Goal: Information Seeking & Learning: Check status

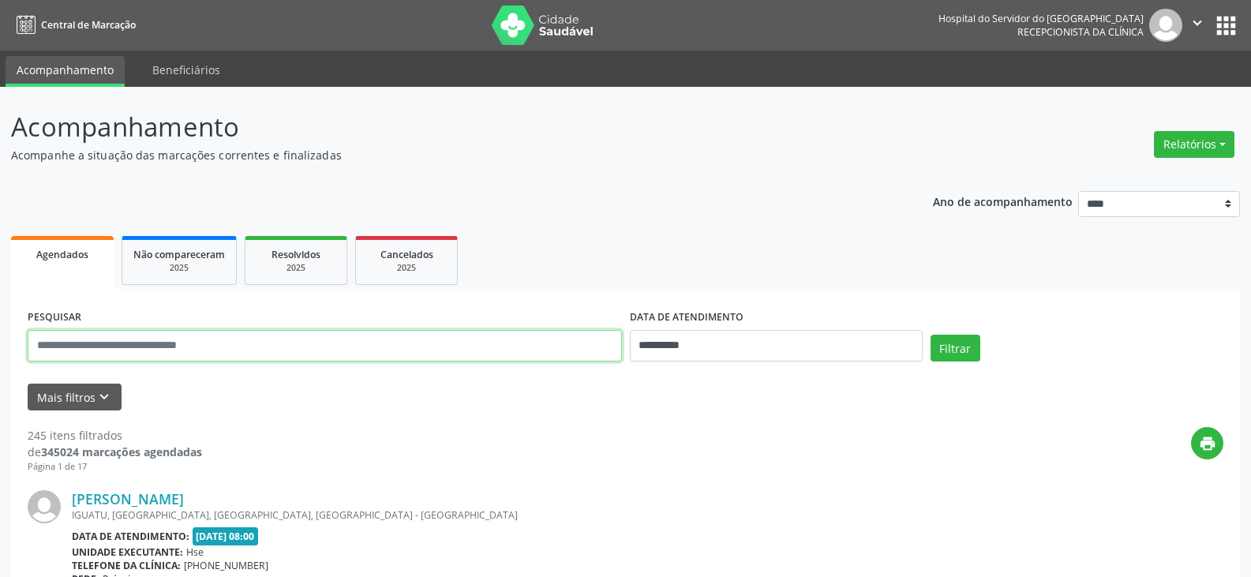
click at [352, 330] on input "text" at bounding box center [325, 346] width 594 height 32
type input "**********"
click at [930, 335] on button "Filtrar" at bounding box center [955, 348] width 50 height 27
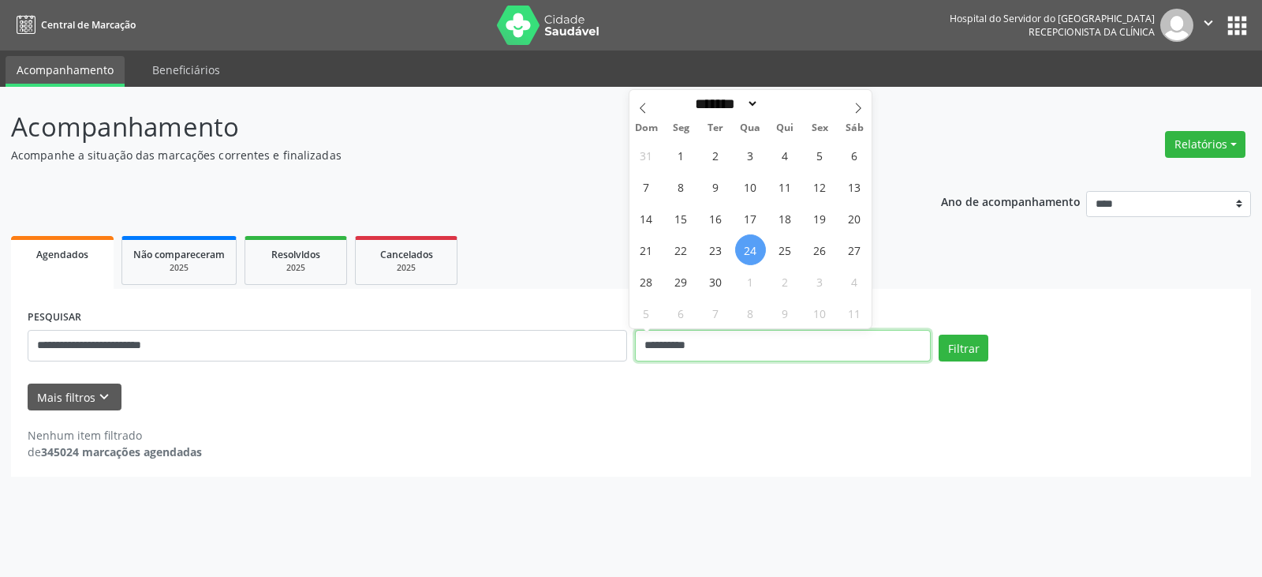
click at [741, 346] on input "**********" at bounding box center [783, 346] width 296 height 32
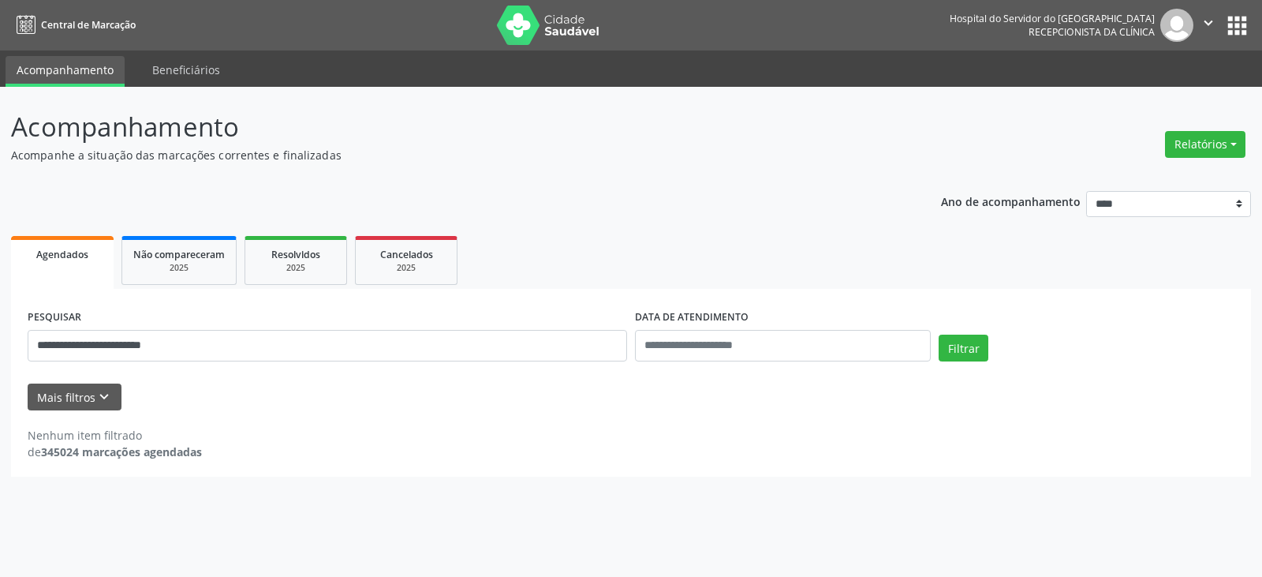
click at [522, 361] on div "**********" at bounding box center [328, 338] width 608 height 67
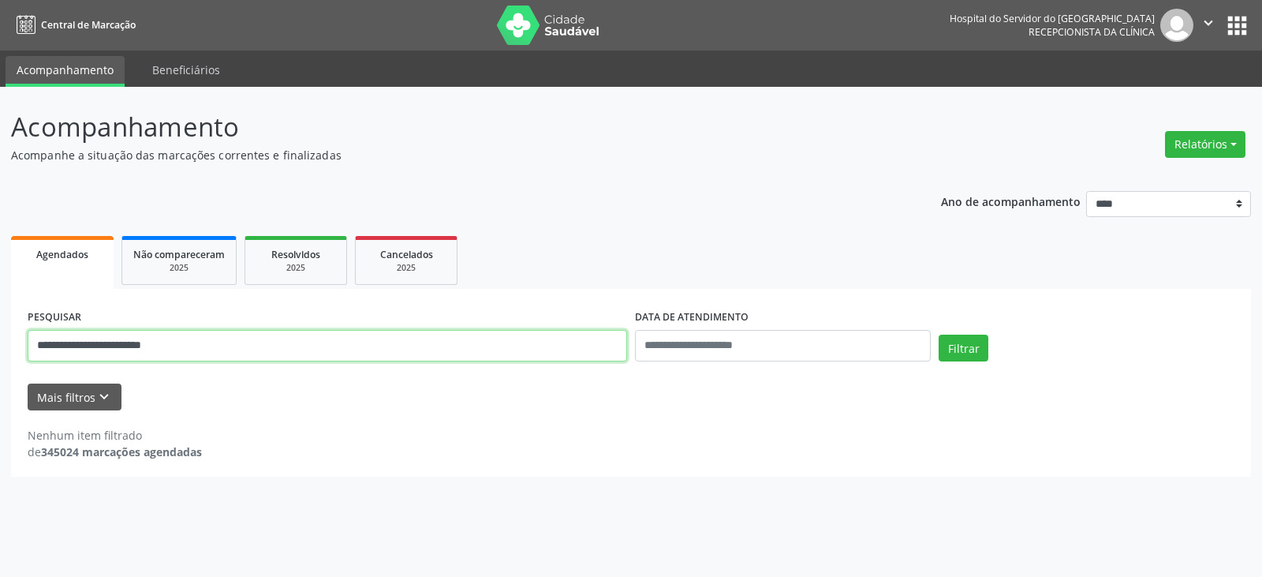
click at [544, 347] on input "**********" at bounding box center [328, 346] width 600 height 32
click at [939, 335] on button "Filtrar" at bounding box center [964, 348] width 50 height 27
click at [75, 347] on input "**********" at bounding box center [328, 346] width 600 height 32
click at [939, 335] on button "Filtrar" at bounding box center [964, 348] width 50 height 27
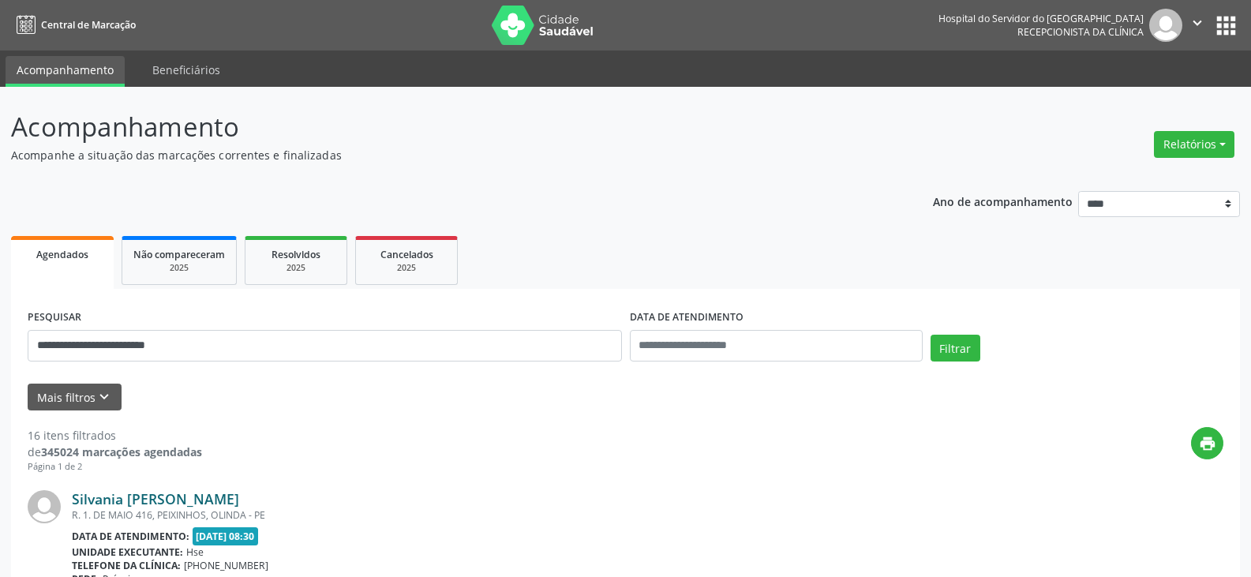
click at [195, 494] on link "Silvania [PERSON_NAME]" at bounding box center [155, 498] width 167 height 17
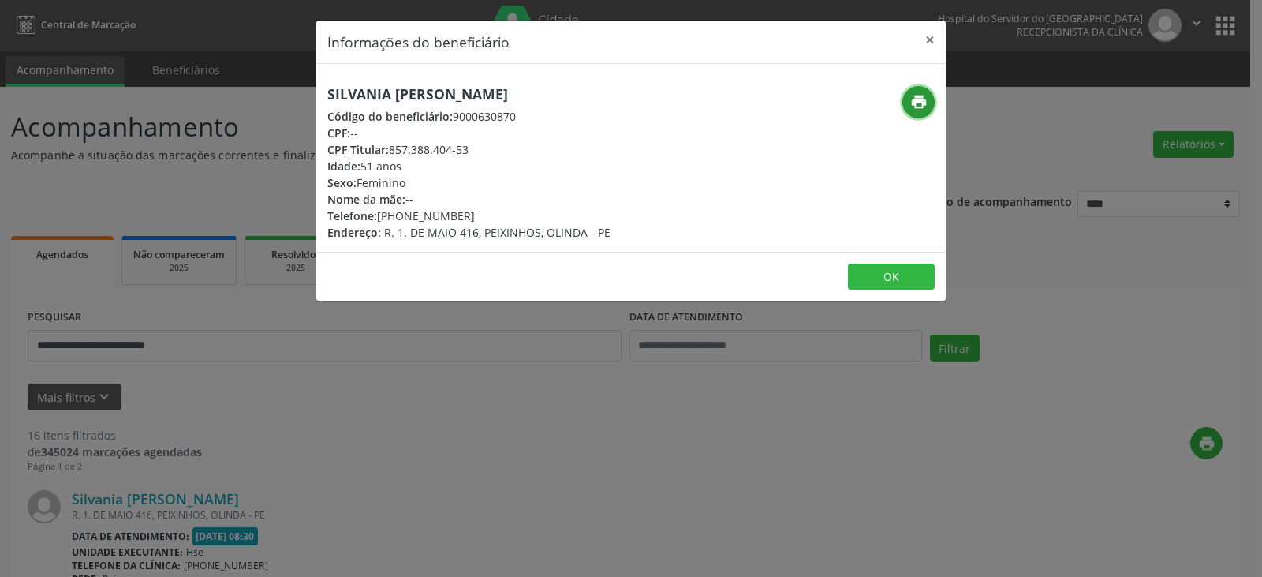
click at [926, 99] on icon "print" at bounding box center [919, 101] width 17 height 17
drag, startPoint x: 390, startPoint y: 151, endPoint x: 484, endPoint y: 151, distance: 94.7
click at [484, 151] on div "CPF Titular: 857.388.404-53" at bounding box center [468, 149] width 283 height 17
copy div "857.388.404-53"
click at [930, 40] on button "×" at bounding box center [930, 40] width 32 height 39
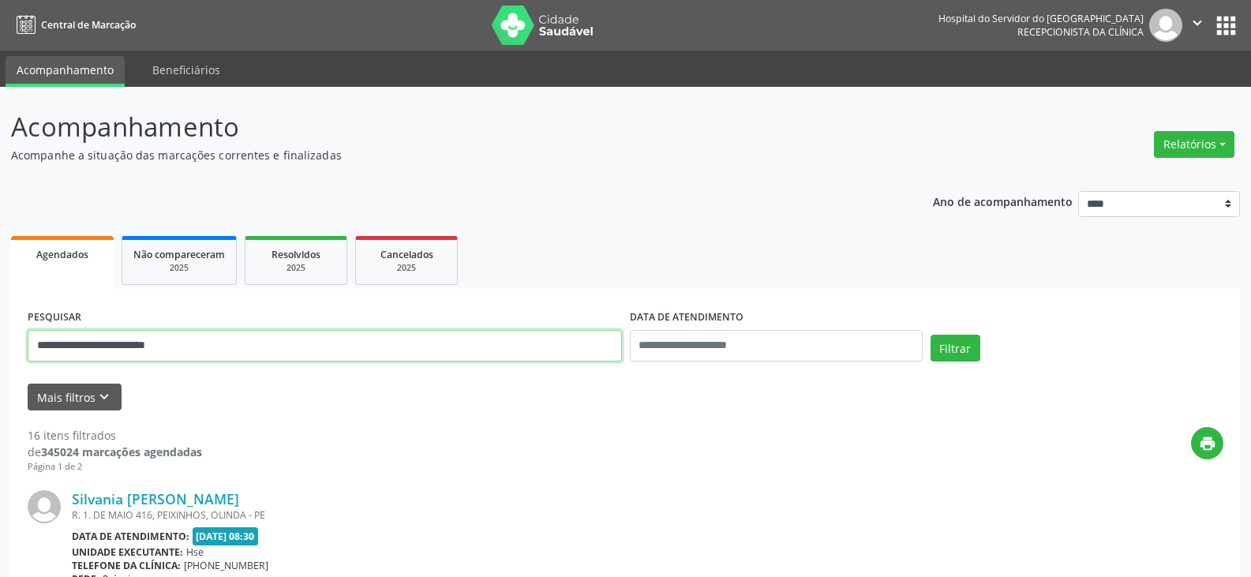
drag, startPoint x: 333, startPoint y: 351, endPoint x: 0, endPoint y: 336, distance: 333.3
paste input "text"
type input "**********"
click at [930, 335] on button "Filtrar" at bounding box center [955, 348] width 50 height 27
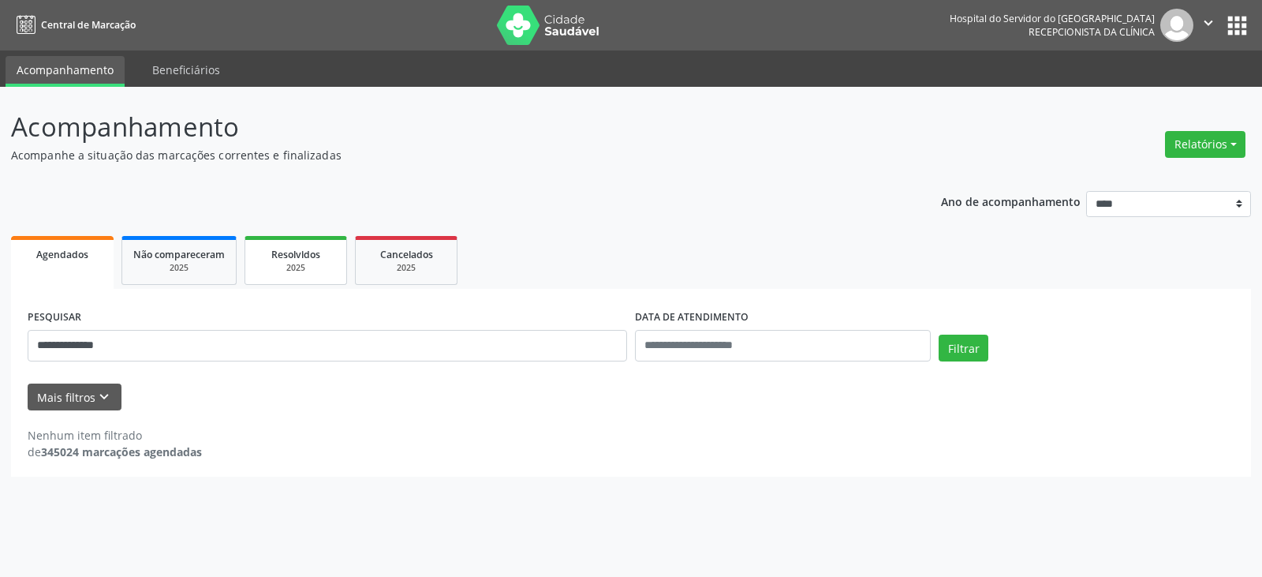
click at [286, 261] on div "Resolvidos" at bounding box center [295, 253] width 79 height 17
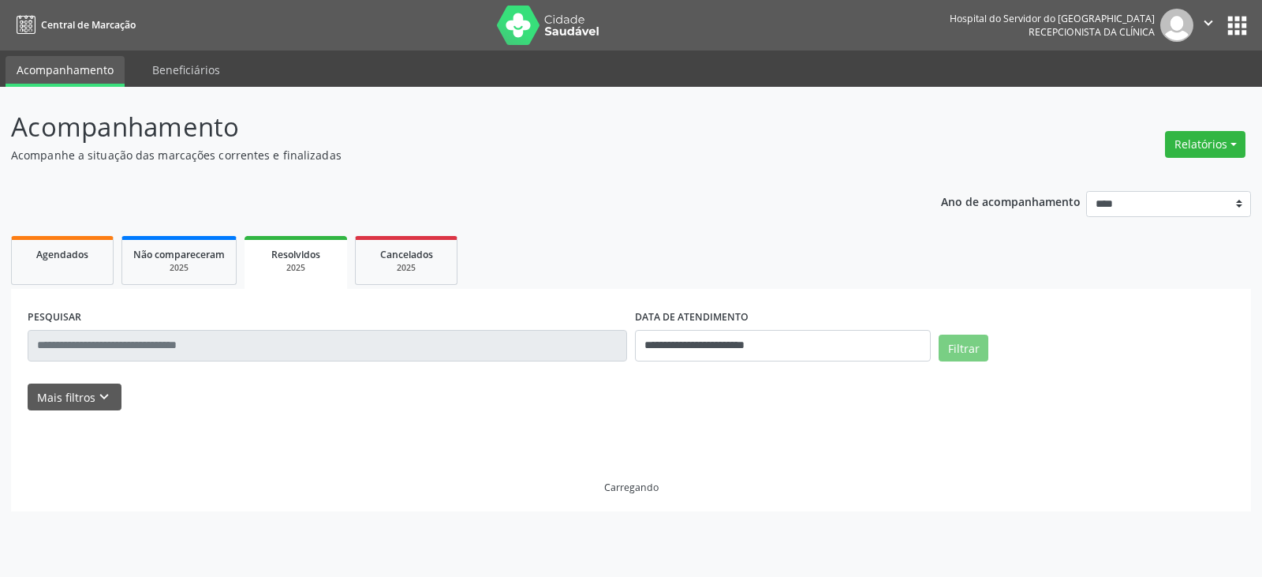
click at [747, 326] on label "DATA DE ATENDIMENTO" at bounding box center [692, 317] width 114 height 24
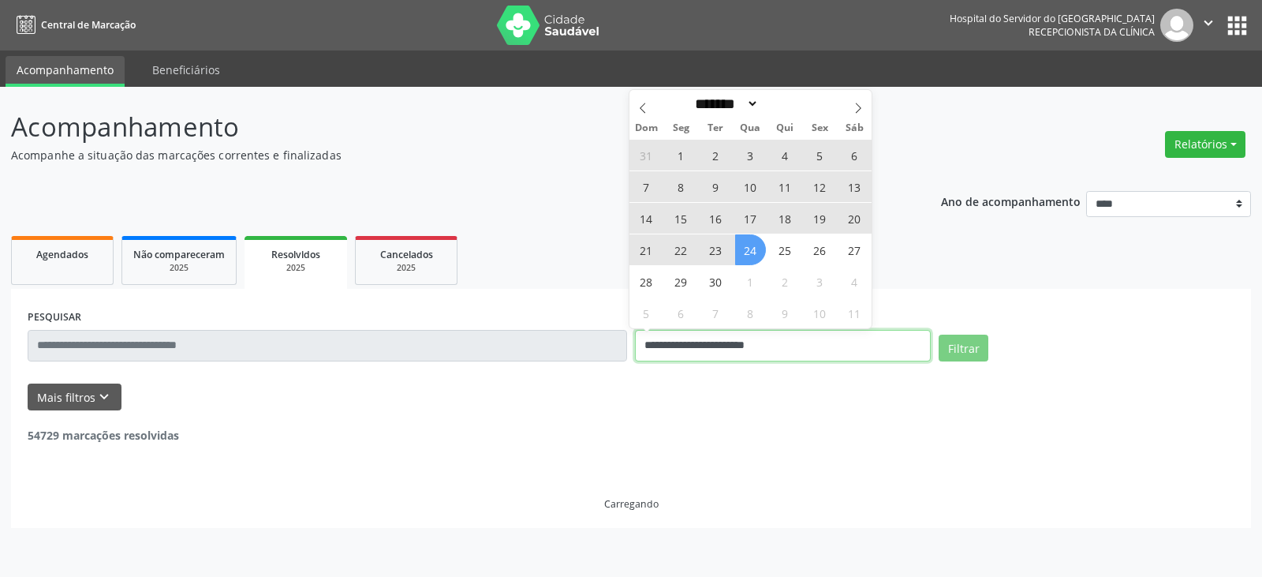
click at [728, 348] on input "**********" at bounding box center [783, 346] width 296 height 32
select select "*"
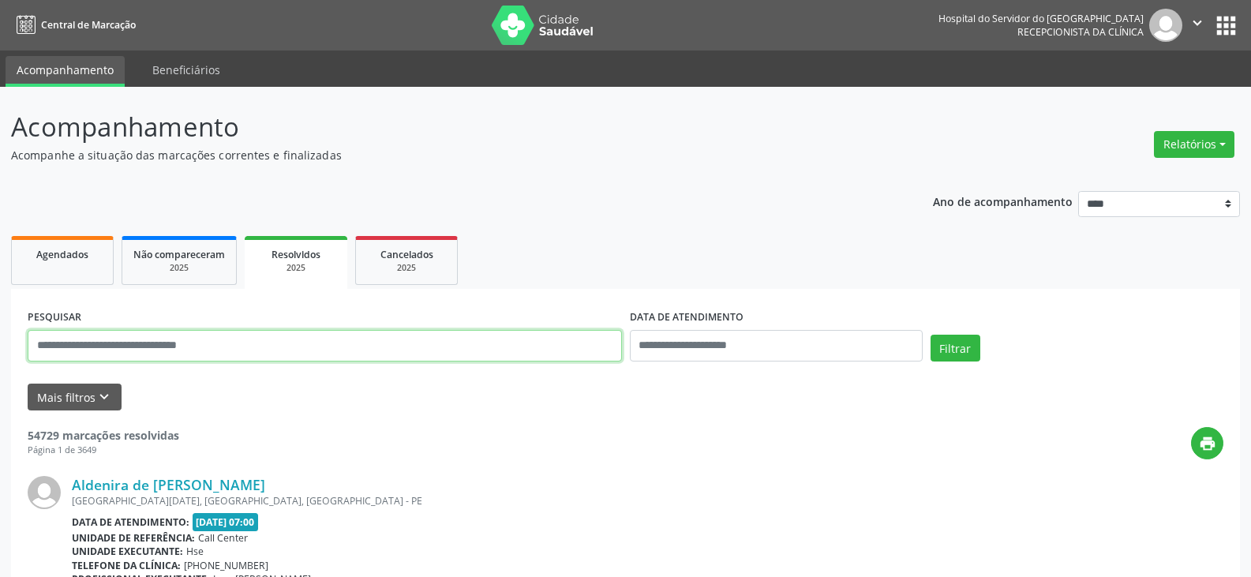
click at [376, 357] on input "text" at bounding box center [325, 346] width 594 height 32
paste input "**********"
click at [930, 335] on button "Filtrar" at bounding box center [955, 348] width 50 height 27
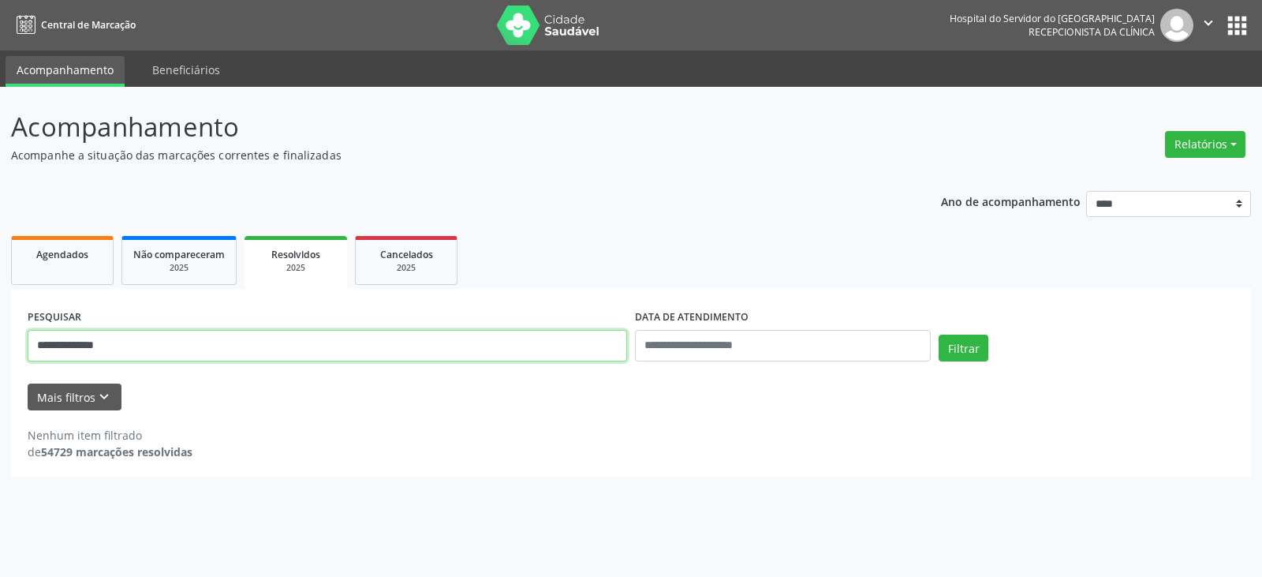
drag, startPoint x: 390, startPoint y: 353, endPoint x: 47, endPoint y: 353, distance: 342.4
click at [47, 353] on input "**********" at bounding box center [328, 346] width 600 height 32
type input "*"
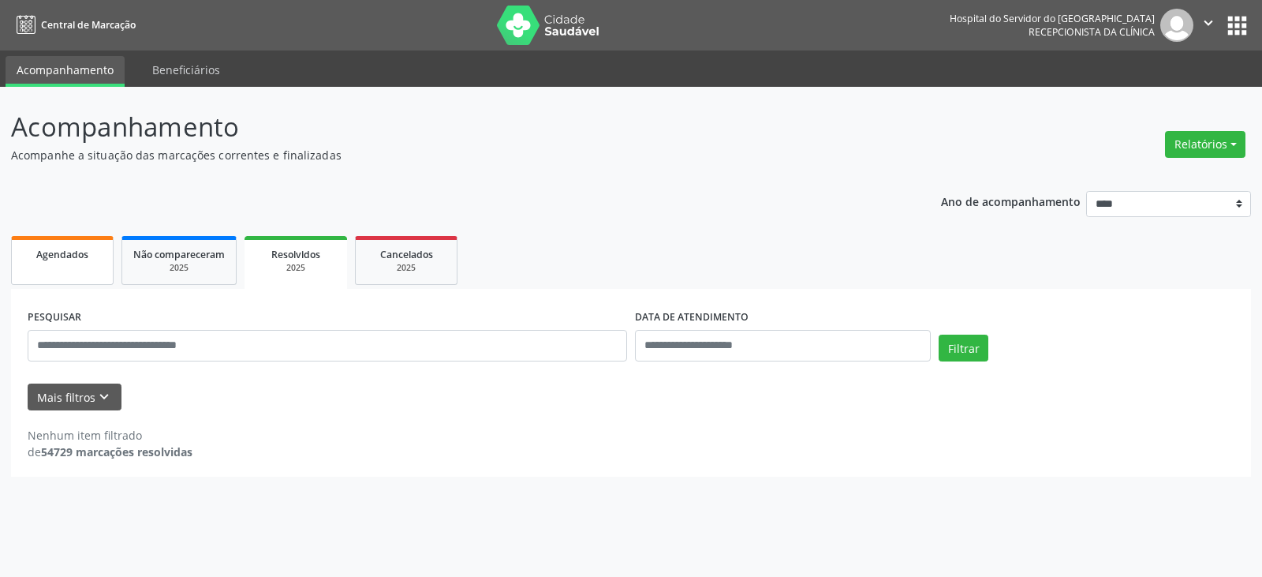
click at [32, 263] on link "Agendados" at bounding box center [62, 260] width 103 height 49
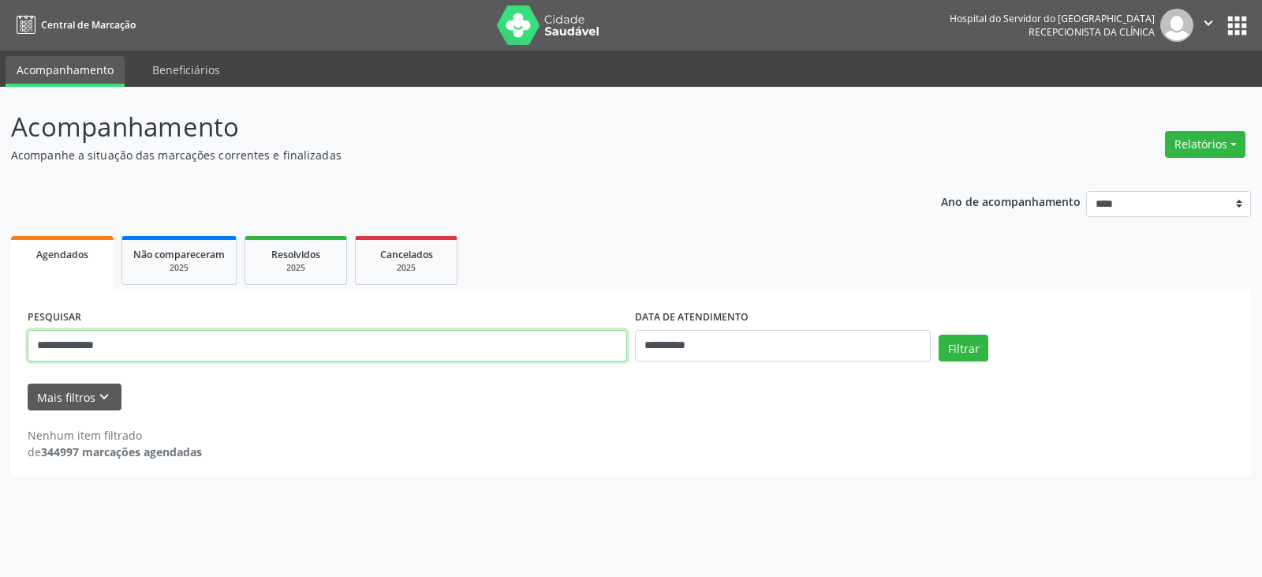
drag, startPoint x: 122, startPoint y: 340, endPoint x: 0, endPoint y: 339, distance: 122.3
click at [0, 339] on div "**********" at bounding box center [631, 332] width 1262 height 490
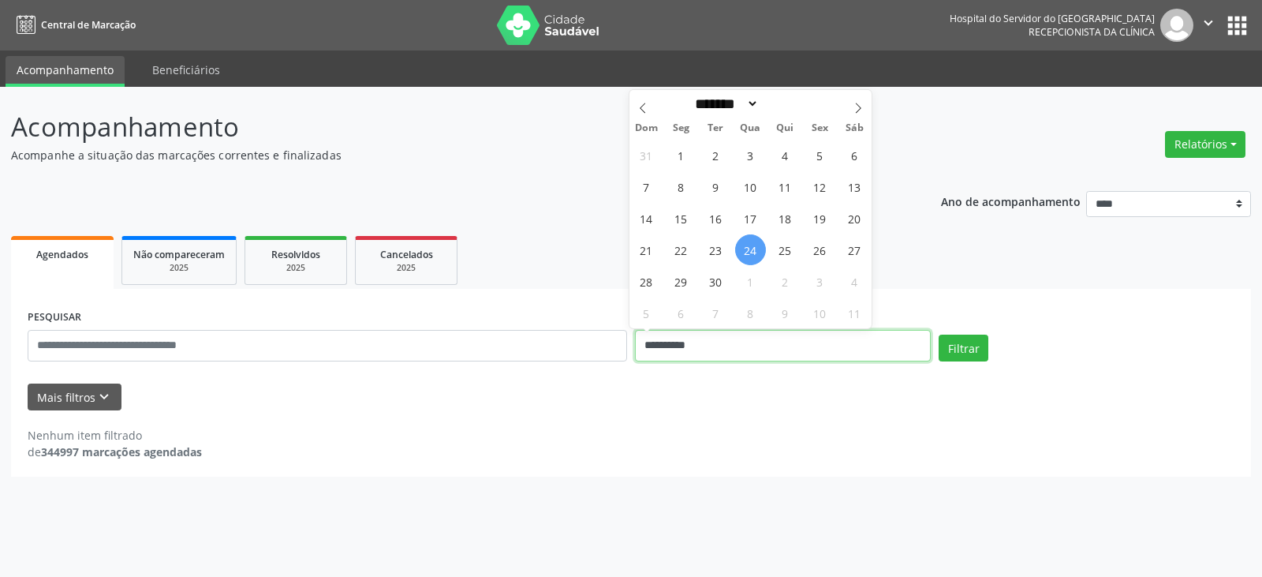
click at [690, 347] on input "**********" at bounding box center [783, 346] width 296 height 32
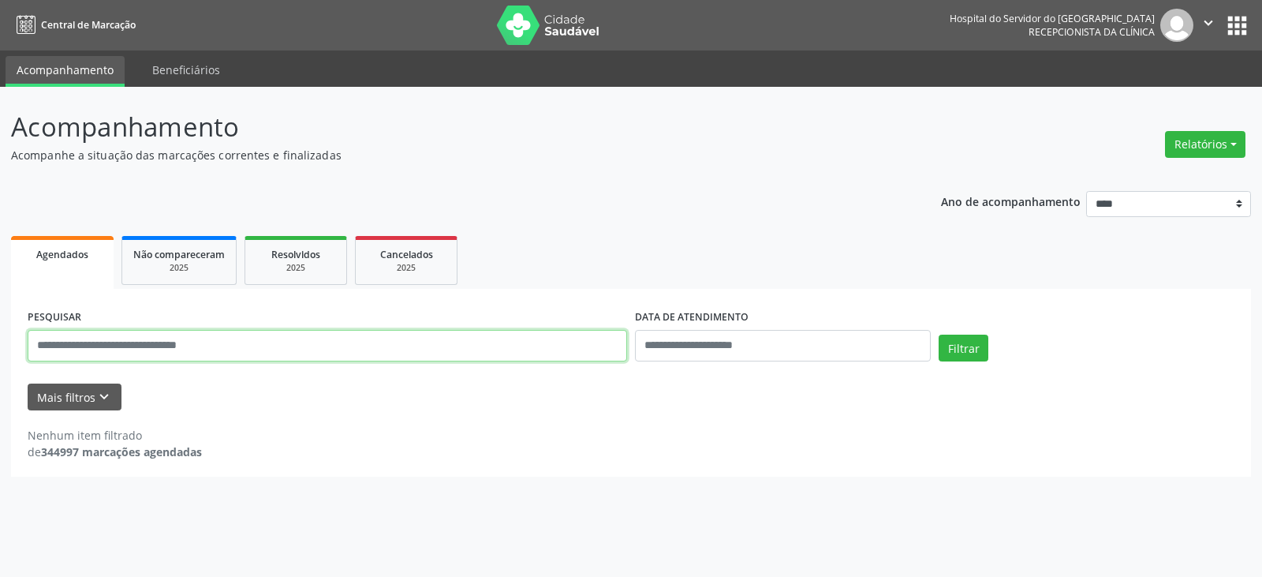
click at [582, 342] on input "text" at bounding box center [328, 346] width 600 height 32
click at [939, 335] on button "Filtrar" at bounding box center [964, 348] width 50 height 27
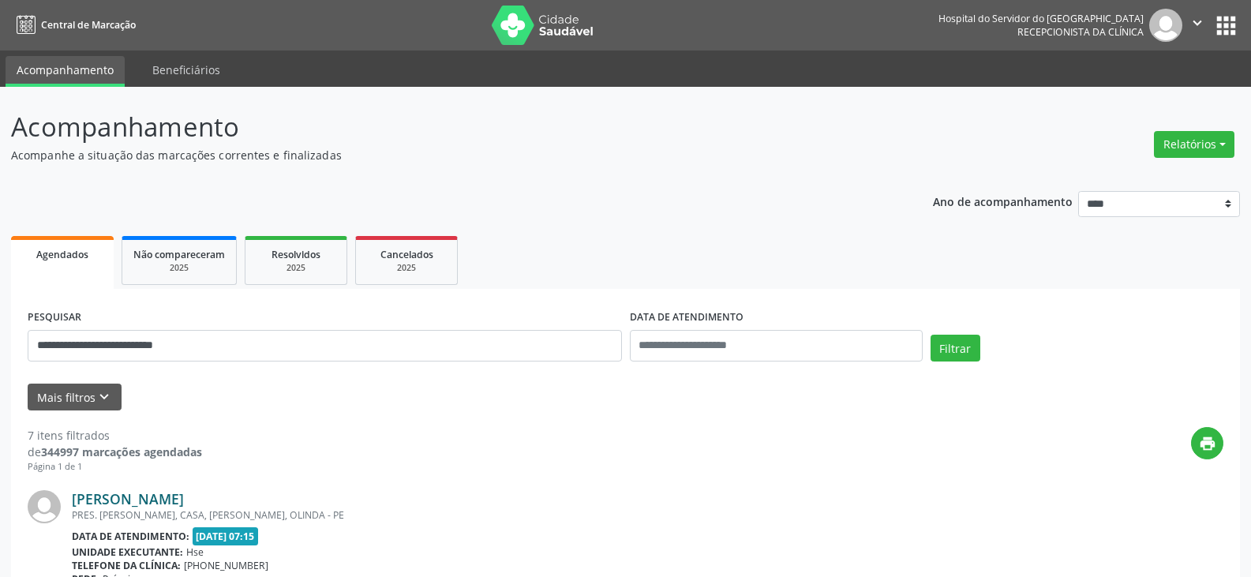
click at [184, 494] on link "[PERSON_NAME]" at bounding box center [128, 498] width 112 height 17
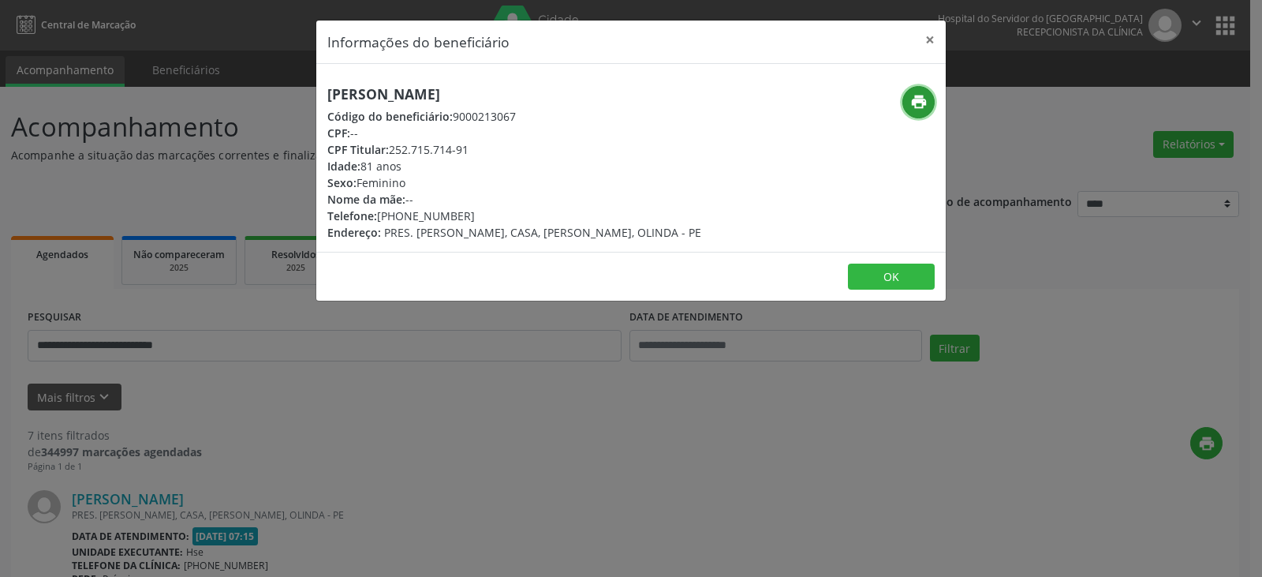
click at [918, 100] on icon "print" at bounding box center [919, 101] width 17 height 17
drag, startPoint x: 394, startPoint y: 148, endPoint x: 477, endPoint y: 147, distance: 82.9
click at [477, 147] on div "CPF Titular: 252.715.714-91" at bounding box center [514, 149] width 374 height 17
copy div "252.715.714-91"
drag, startPoint x: 404, startPoint y: 216, endPoint x: 475, endPoint y: 213, distance: 71.1
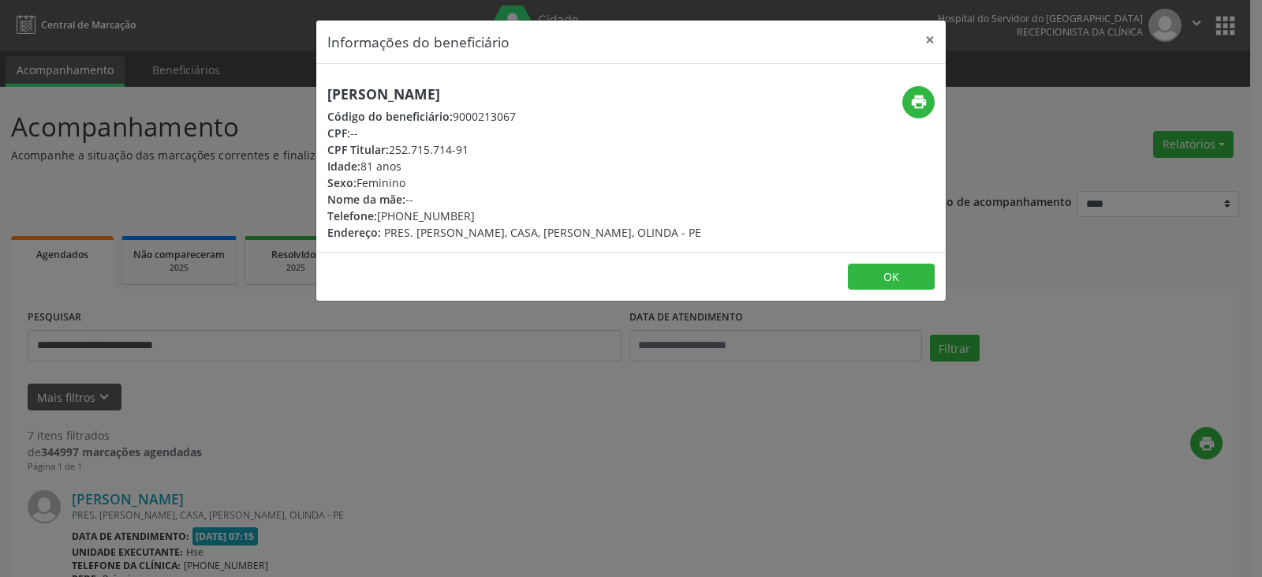
click at [475, 213] on div "Telefone: [PHONE_NUMBER]" at bounding box center [514, 216] width 374 height 17
copy div "98862-5354"
drag, startPoint x: 391, startPoint y: 151, endPoint x: 471, endPoint y: 149, distance: 79.7
click at [471, 149] on div "CPF Titular: 252.715.714-91" at bounding box center [514, 149] width 374 height 17
copy div "252.715.714-91"
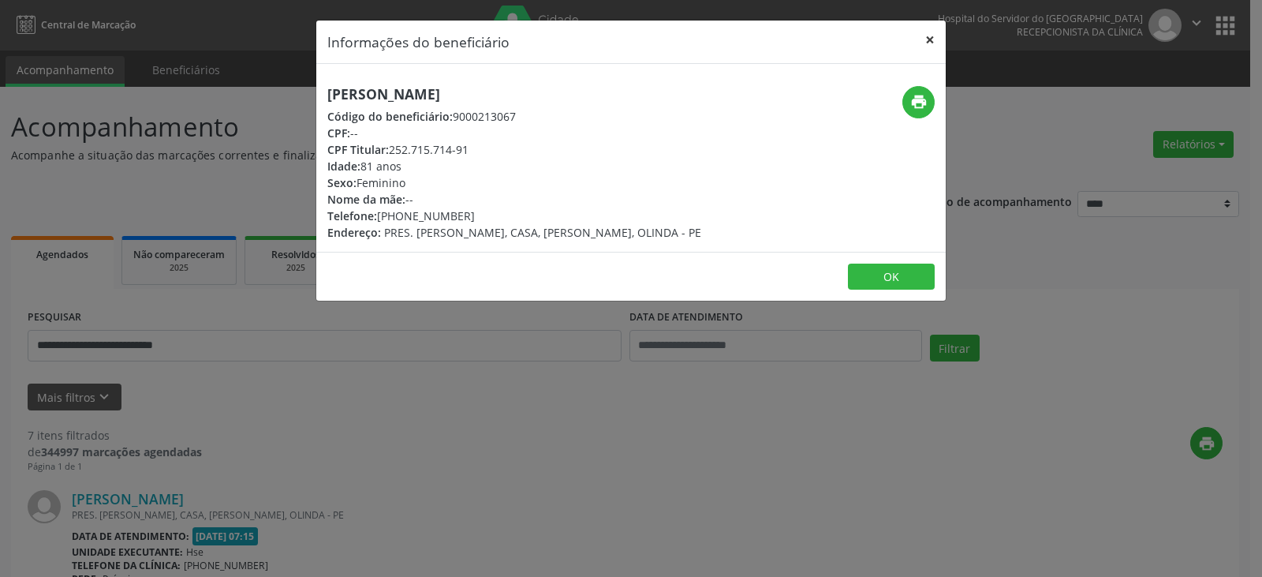
click at [932, 42] on button "×" at bounding box center [930, 40] width 32 height 39
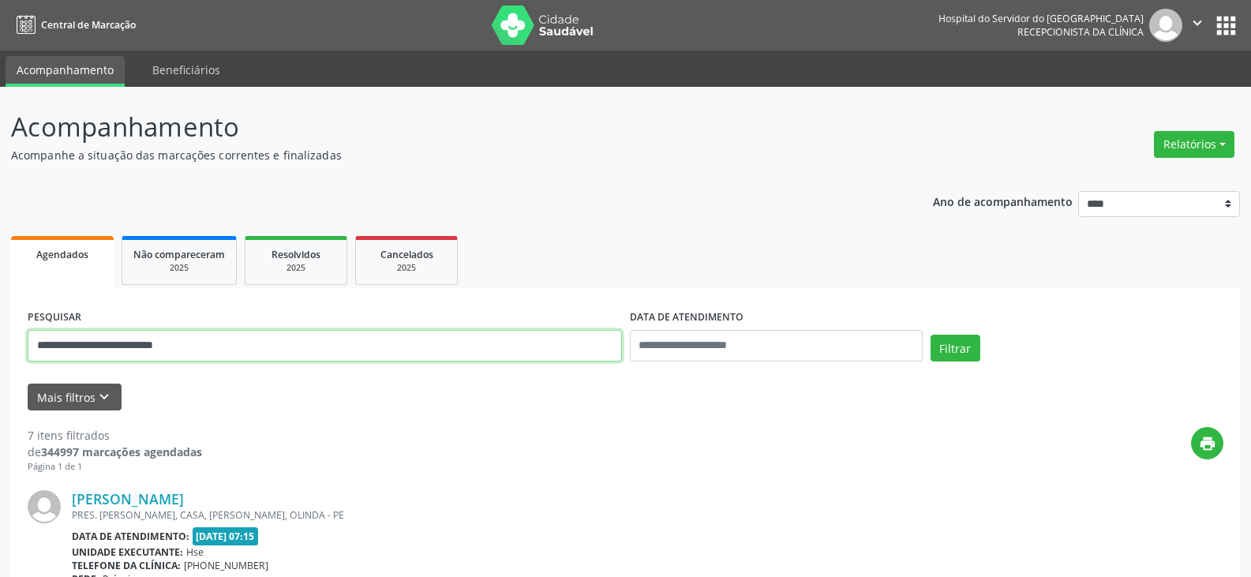
drag, startPoint x: 303, startPoint y: 348, endPoint x: 0, endPoint y: 335, distance: 303.2
paste input "text"
type input "**********"
click at [930, 335] on button "Filtrar" at bounding box center [955, 348] width 50 height 27
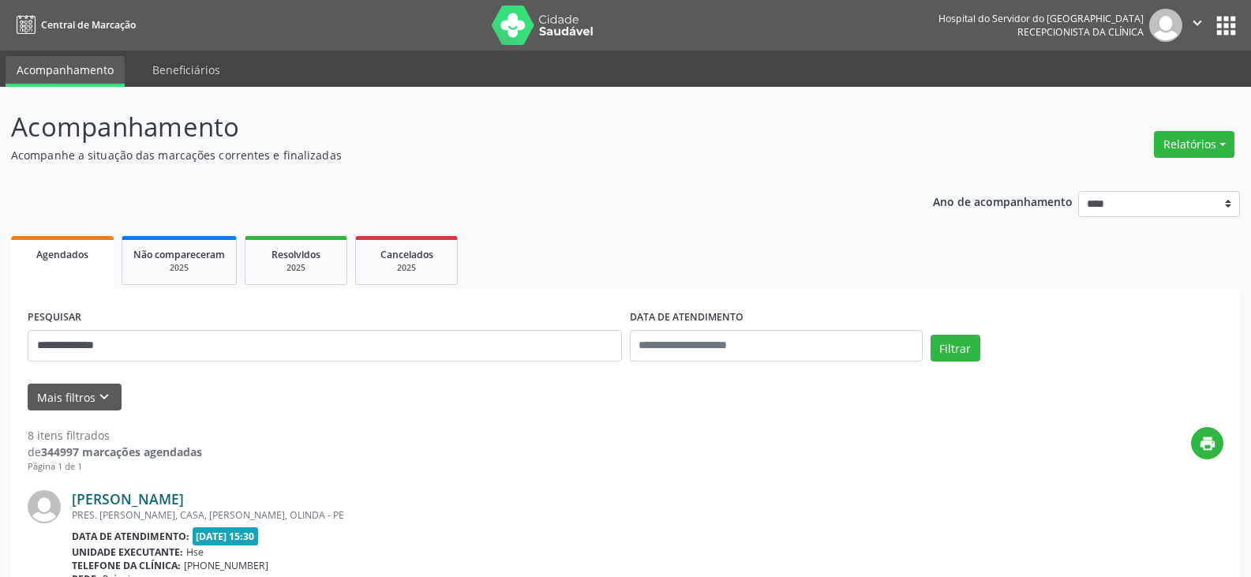
click at [158, 493] on link "[PERSON_NAME]" at bounding box center [128, 498] width 112 height 17
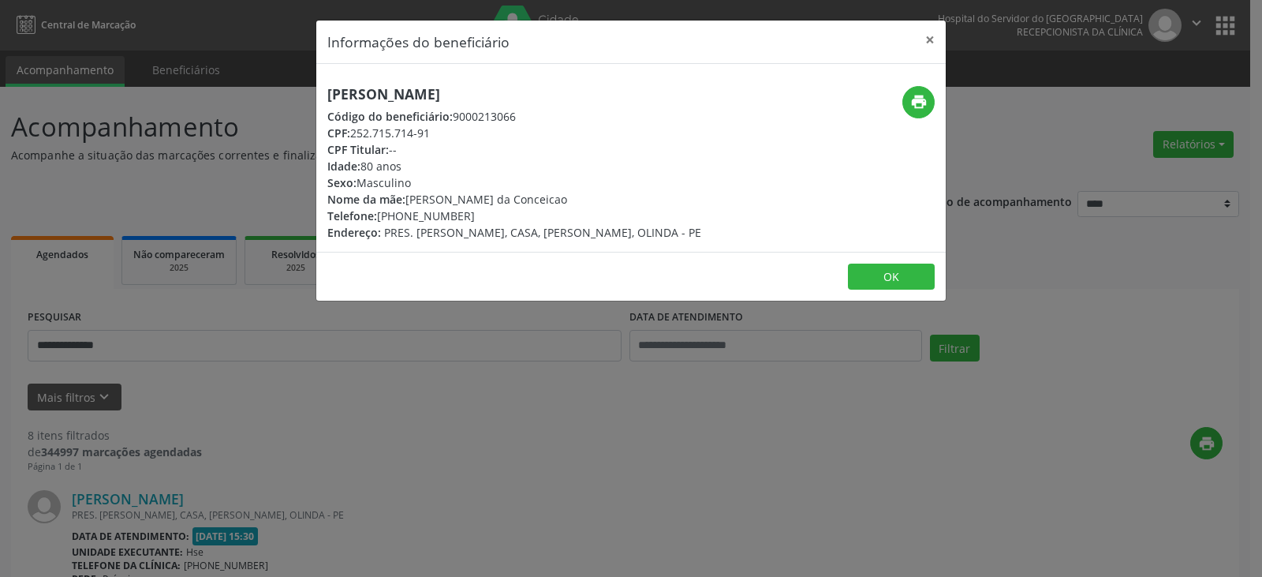
drag, startPoint x: 514, startPoint y: 92, endPoint x: 331, endPoint y: 101, distance: 184.0
click at [331, 101] on h5 "[PERSON_NAME]" at bounding box center [514, 94] width 374 height 17
copy h5 "[PERSON_NAME]"
click at [929, 38] on button "×" at bounding box center [930, 40] width 32 height 39
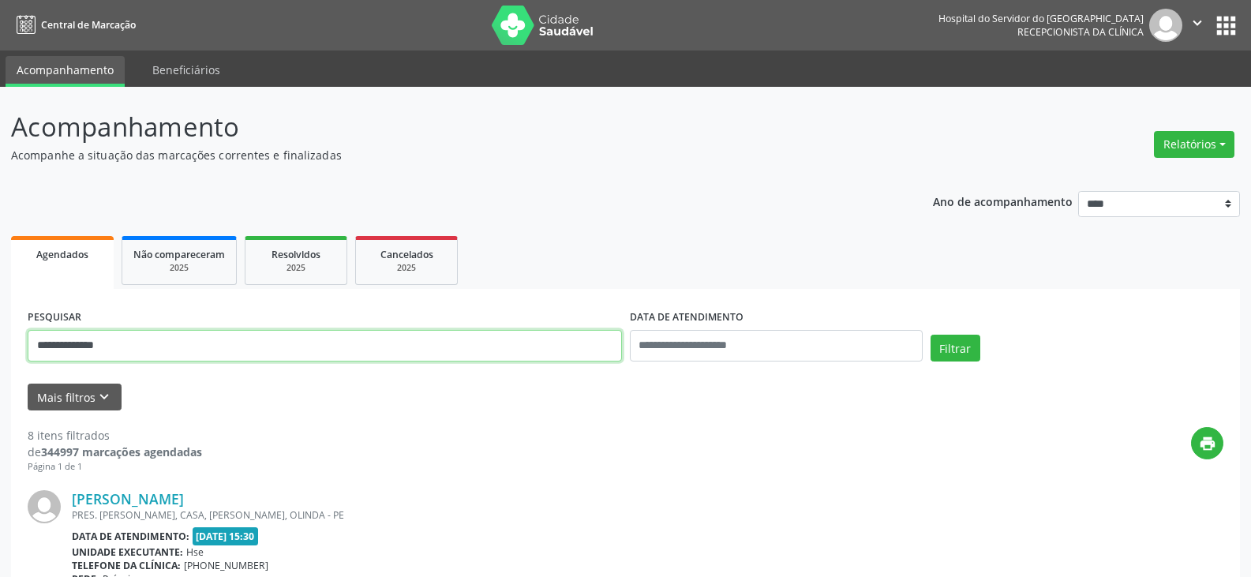
drag, startPoint x: 511, startPoint y: 338, endPoint x: 0, endPoint y: 292, distance: 513.4
type input "**********"
click at [930, 335] on button "Filtrar" at bounding box center [955, 348] width 50 height 27
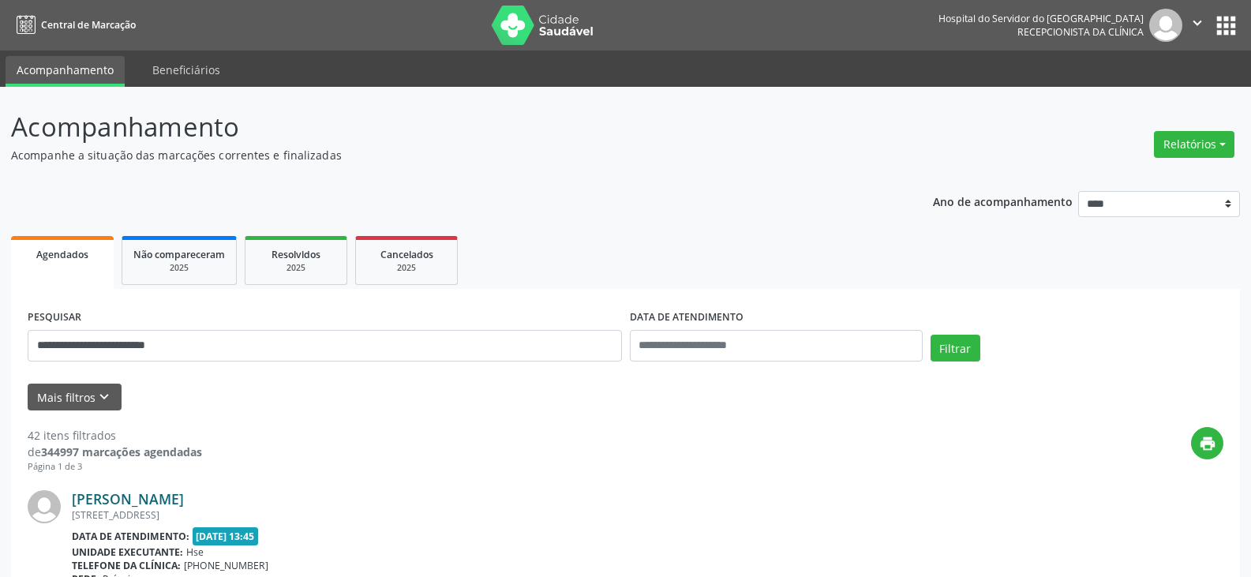
click at [184, 499] on link "[PERSON_NAME]" at bounding box center [128, 498] width 112 height 17
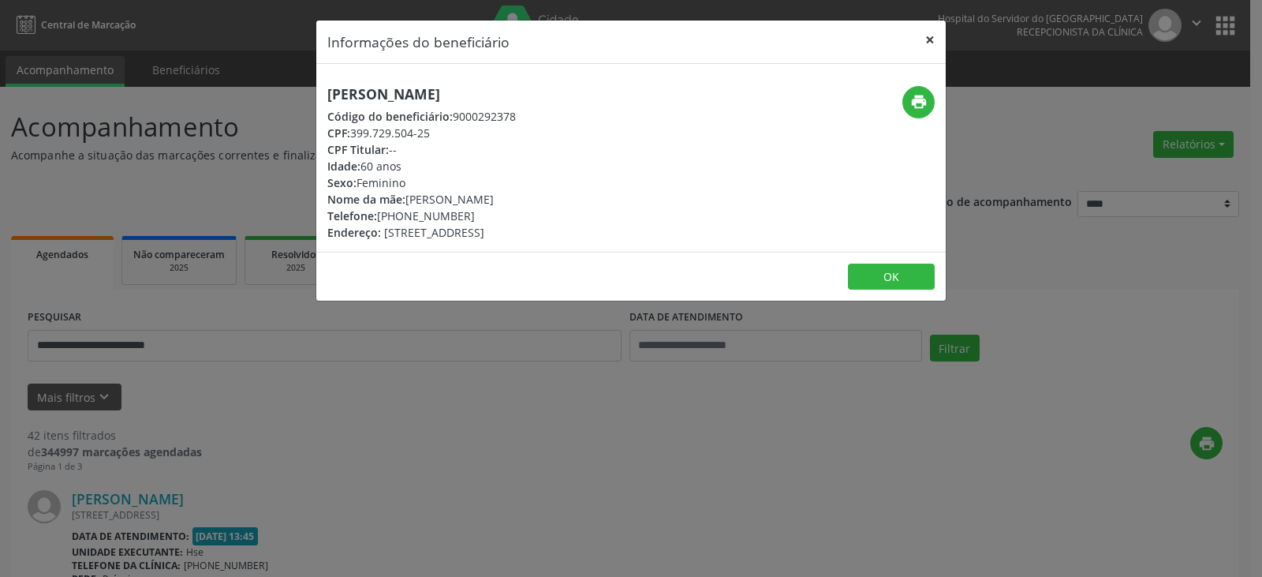
click at [937, 38] on button "×" at bounding box center [930, 40] width 32 height 39
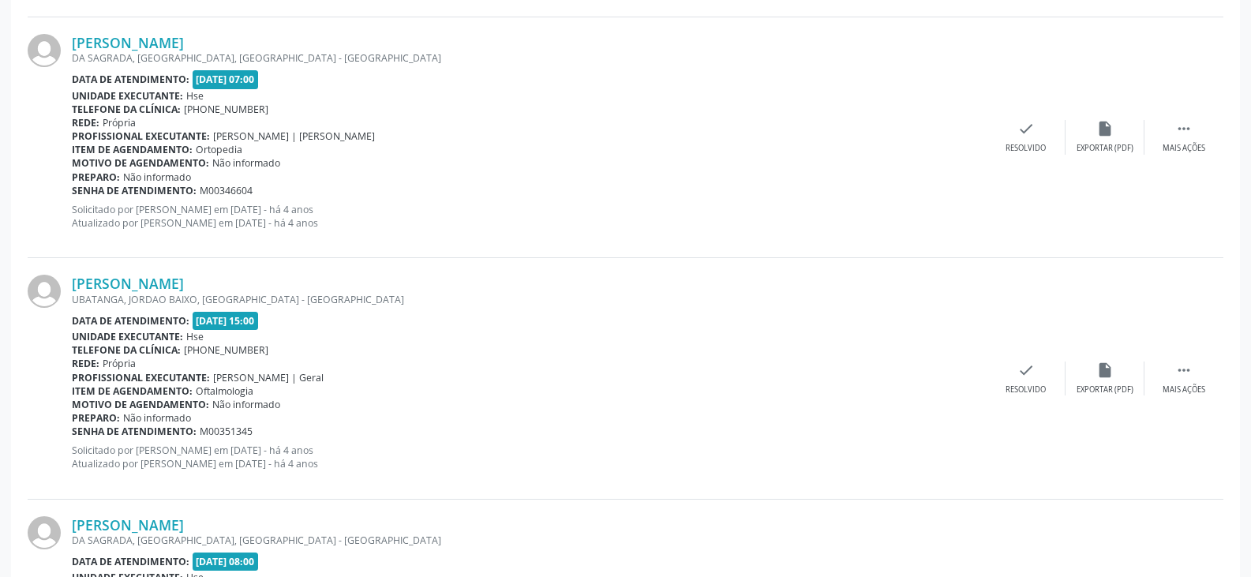
scroll to position [1262, 0]
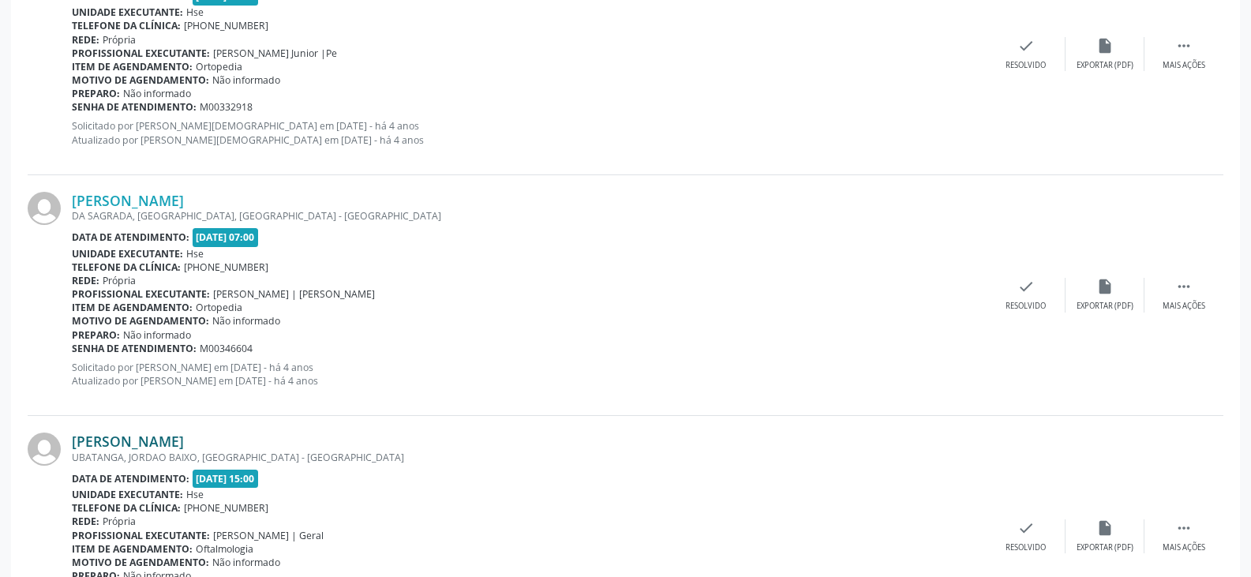
click at [184, 433] on link "[PERSON_NAME]" at bounding box center [128, 440] width 112 height 17
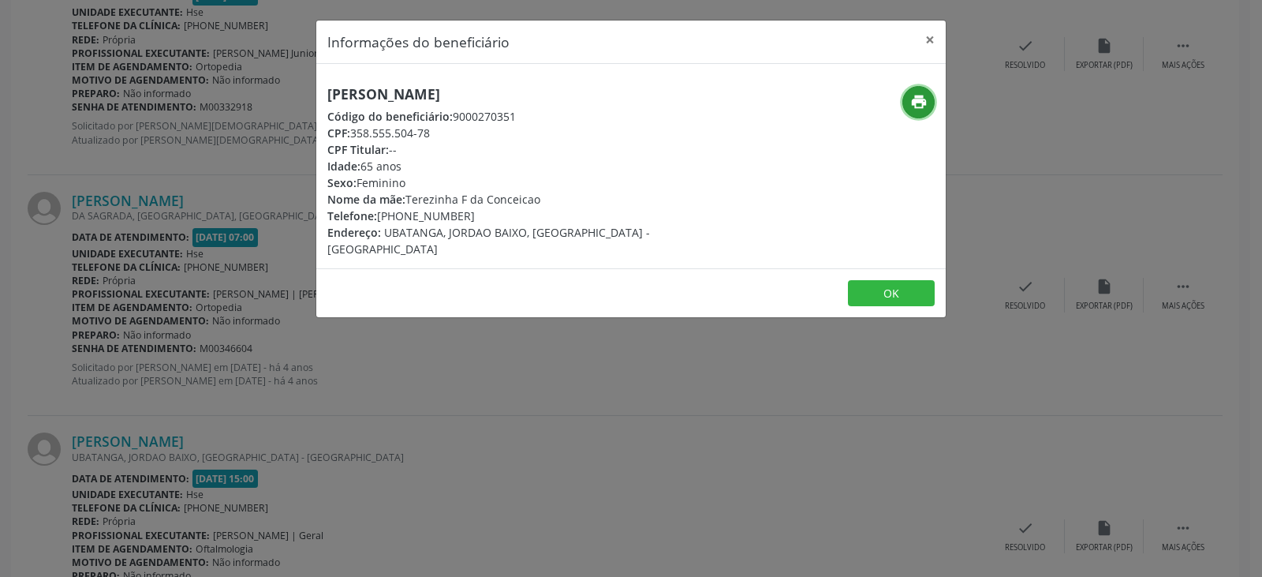
click at [914, 104] on icon "print" at bounding box center [919, 101] width 17 height 17
click at [934, 45] on button "×" at bounding box center [930, 40] width 32 height 39
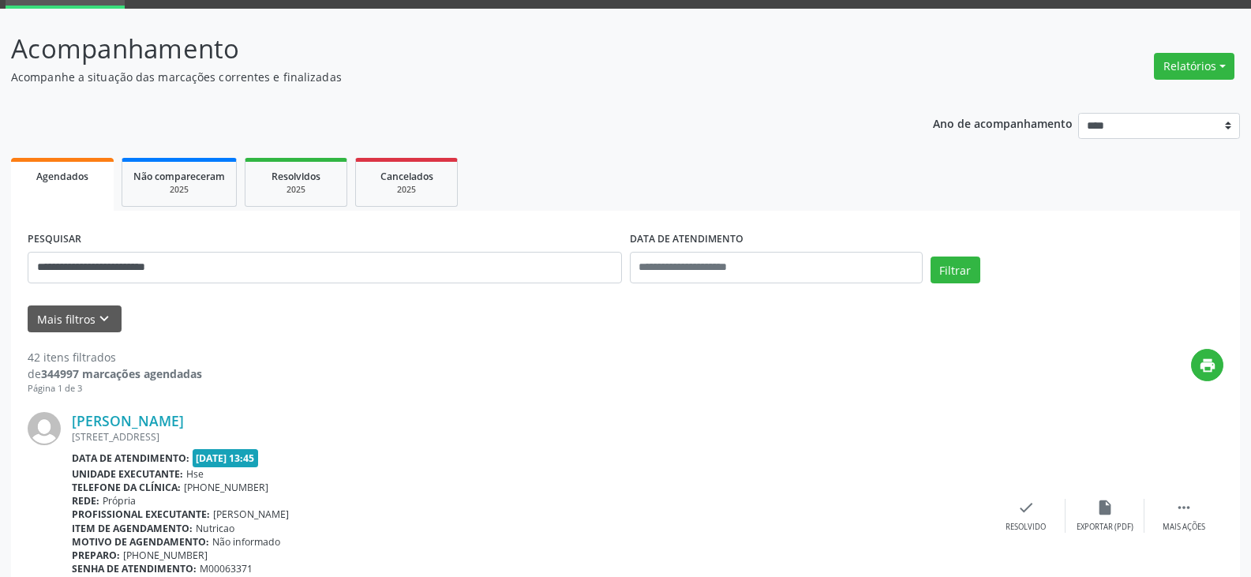
scroll to position [0, 0]
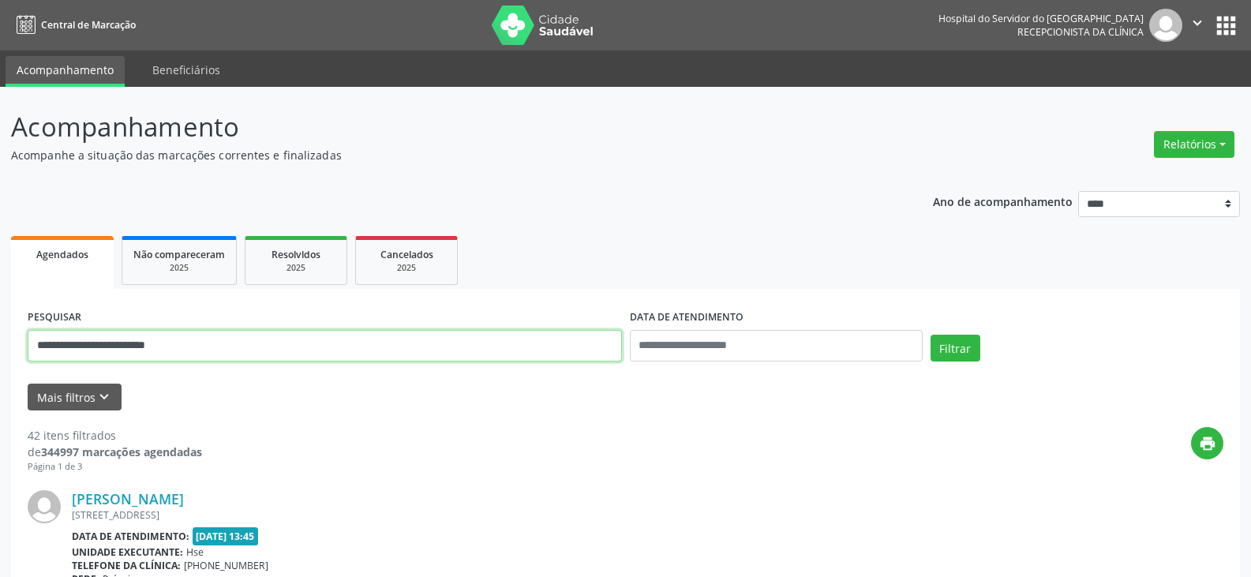
drag, startPoint x: 305, startPoint y: 332, endPoint x: 0, endPoint y: 330, distance: 304.6
type input "*"
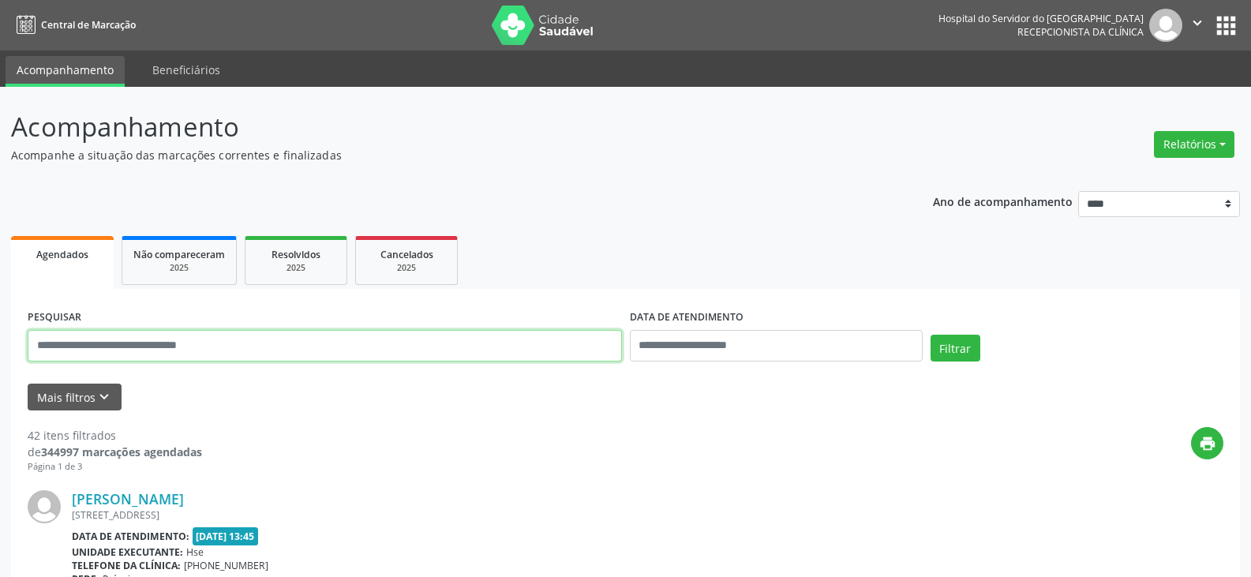
click at [71, 347] on input "text" at bounding box center [325, 346] width 594 height 32
click at [930, 335] on button "Filtrar" at bounding box center [955, 348] width 50 height 27
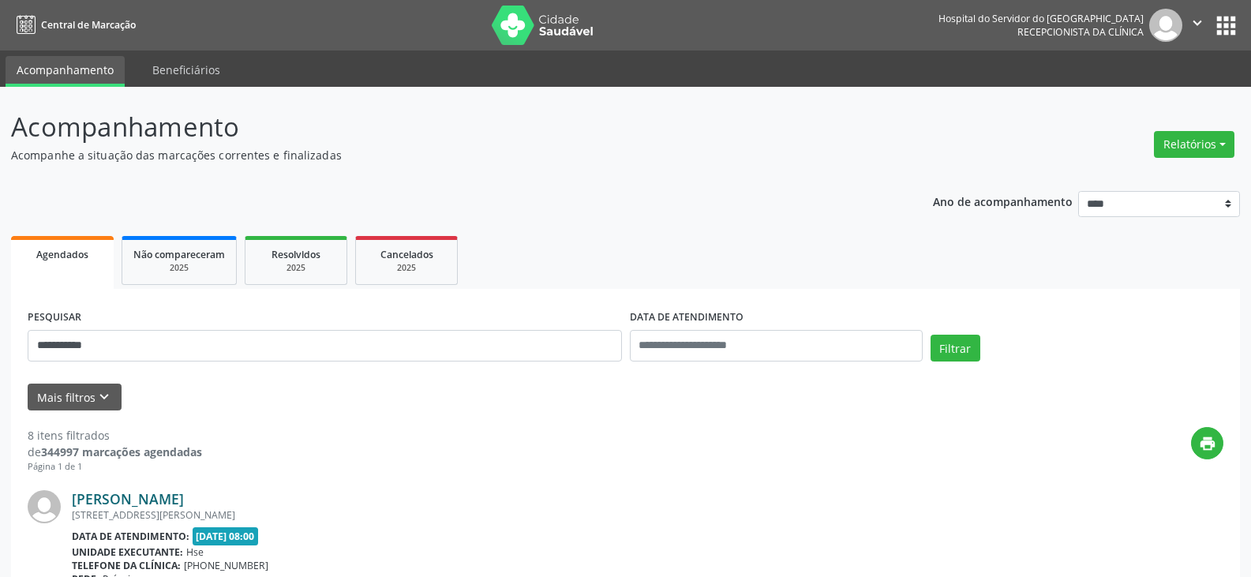
click at [184, 499] on link "[PERSON_NAME]" at bounding box center [128, 498] width 112 height 17
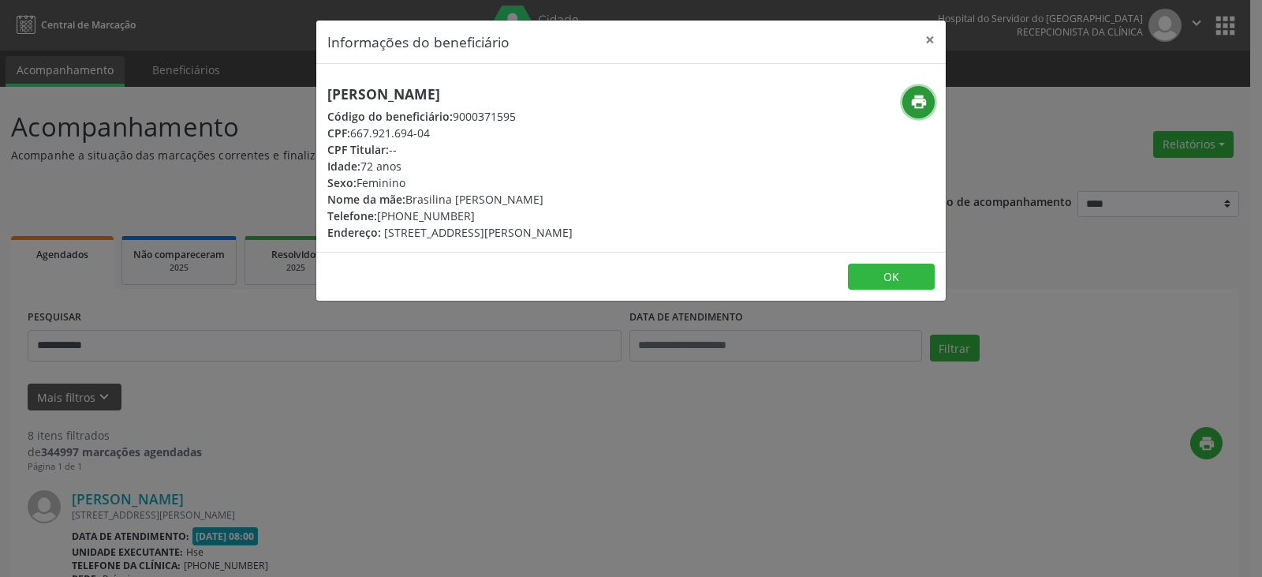
click at [907, 101] on button "print" at bounding box center [919, 102] width 32 height 32
drag, startPoint x: 402, startPoint y: 220, endPoint x: 467, endPoint y: 220, distance: 65.5
click at [467, 220] on div "Telefone: [PHONE_NUMBER]" at bounding box center [449, 216] width 245 height 17
copy div "99782-3552"
drag, startPoint x: 361, startPoint y: 133, endPoint x: 435, endPoint y: 135, distance: 74.2
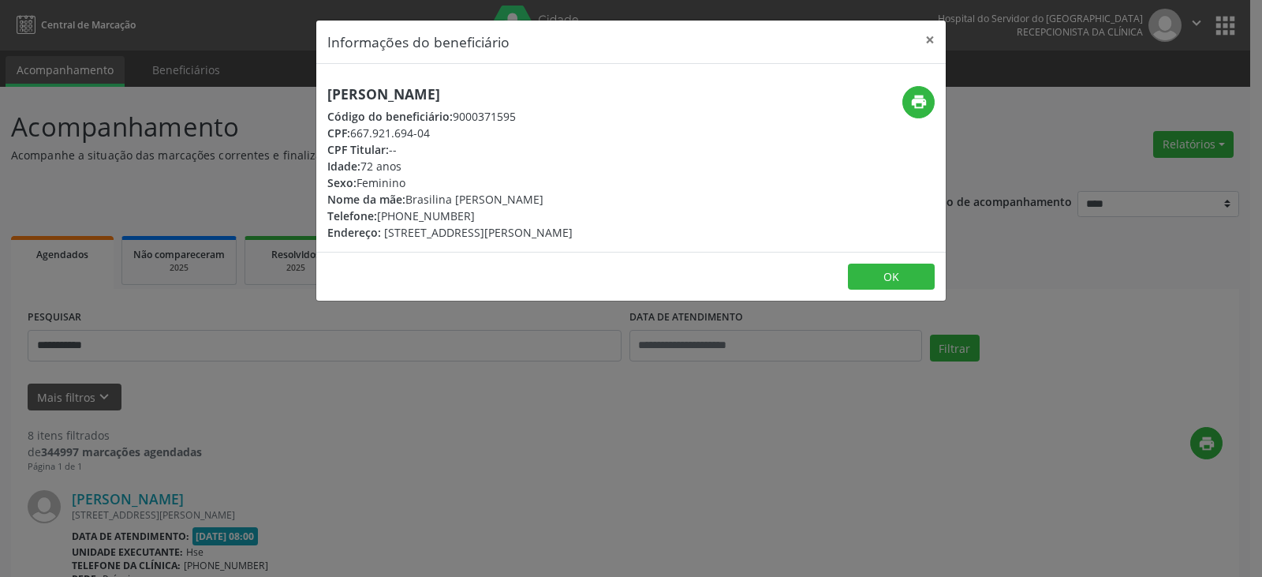
click at [435, 135] on div "CPF: 667.921.694-04" at bounding box center [449, 133] width 245 height 17
copy div "667.921.694-04"
click at [941, 37] on button "×" at bounding box center [930, 40] width 32 height 39
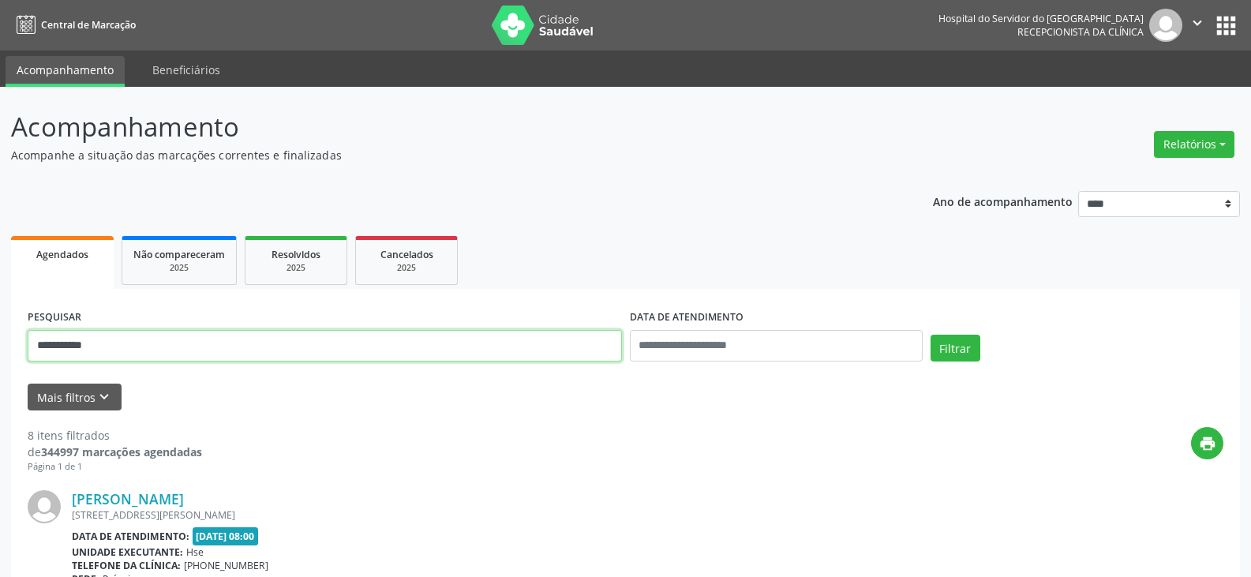
drag, startPoint x: 283, startPoint y: 335, endPoint x: 0, endPoint y: 361, distance: 284.5
type input "**********"
click at [930, 335] on button "Filtrar" at bounding box center [955, 348] width 50 height 27
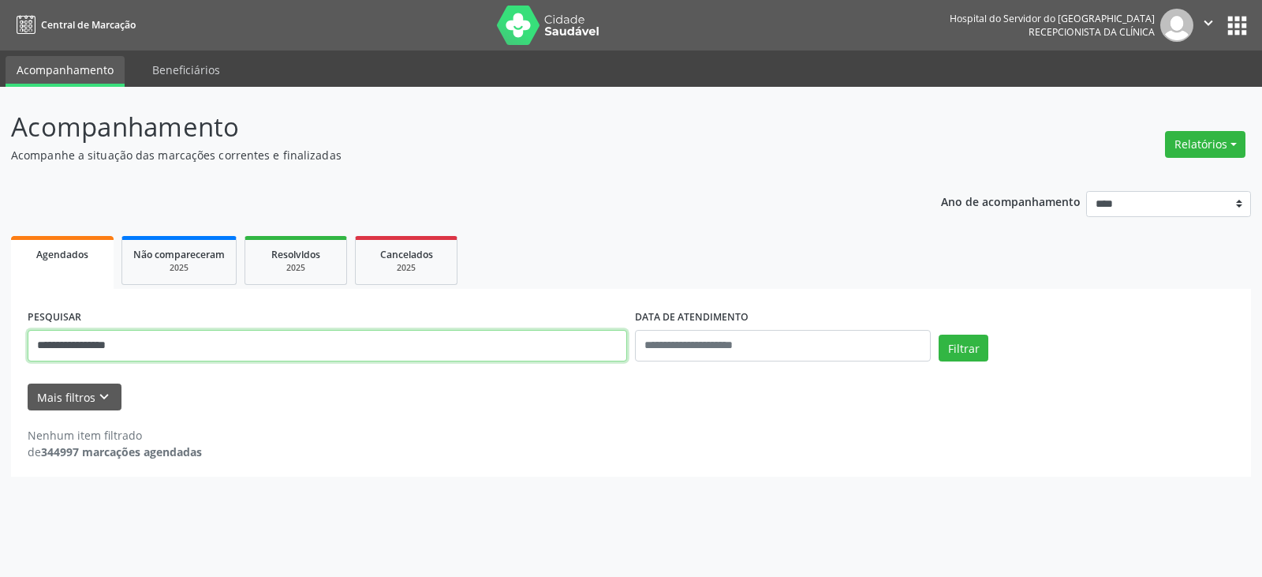
click at [460, 357] on input "**********" at bounding box center [328, 346] width 600 height 32
drag, startPoint x: 526, startPoint y: 351, endPoint x: 0, endPoint y: 337, distance: 526.5
click at [0, 337] on div "**********" at bounding box center [631, 332] width 1262 height 490
click at [450, 344] on input "text" at bounding box center [328, 346] width 600 height 32
type input "**********"
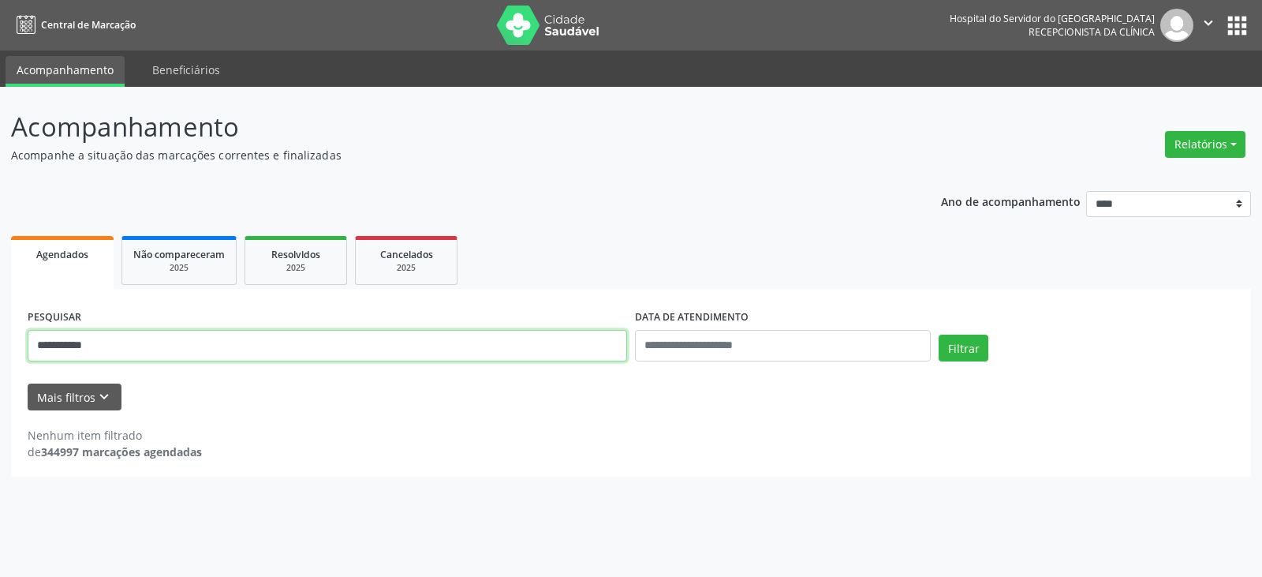
click at [939, 335] on button "Filtrar" at bounding box center [964, 348] width 50 height 27
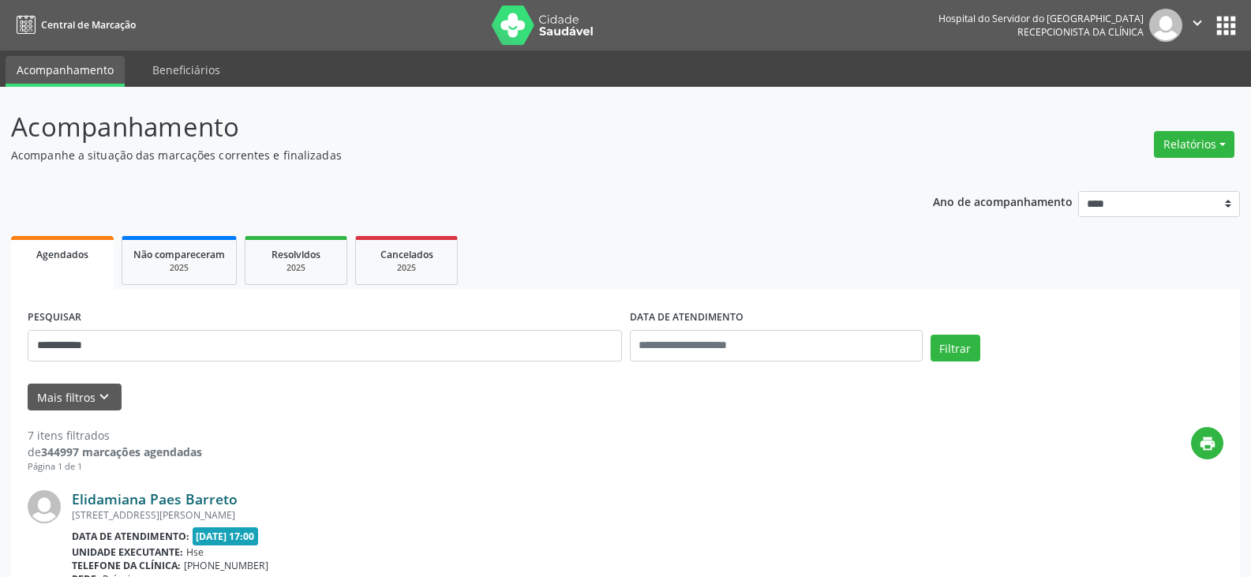
click at [211, 501] on link "Elidamiana Paes Barreto" at bounding box center [155, 498] width 166 height 17
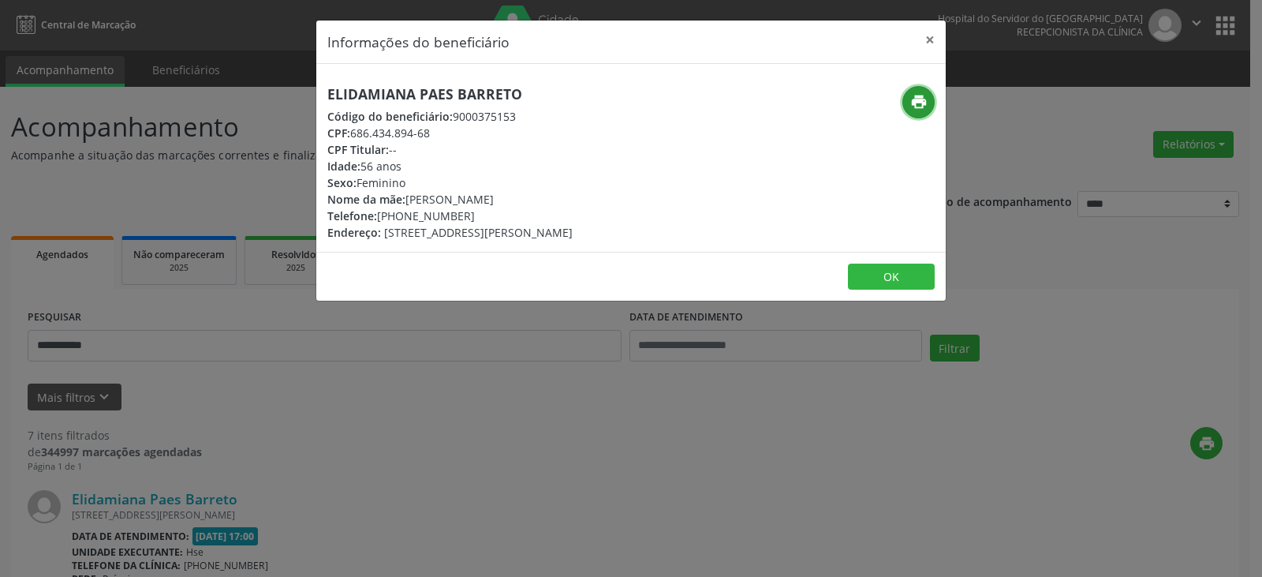
click at [927, 107] on icon "print" at bounding box center [919, 101] width 17 height 17
drag, startPoint x: 402, startPoint y: 214, endPoint x: 481, endPoint y: 213, distance: 78.9
click at [481, 213] on div "Telefone: [PHONE_NUMBER]" at bounding box center [449, 216] width 245 height 17
copy div "98808-1107"
click at [933, 43] on button "×" at bounding box center [930, 40] width 32 height 39
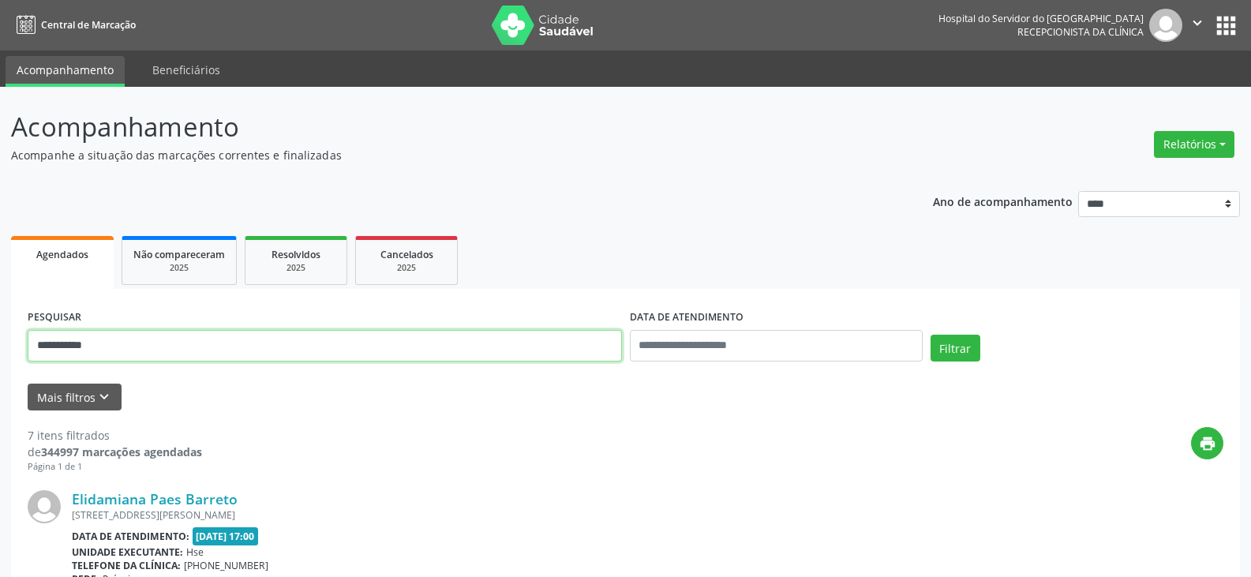
drag, startPoint x: 262, startPoint y: 342, endPoint x: 0, endPoint y: 331, distance: 262.2
click at [930, 335] on button "Filtrar" at bounding box center [955, 348] width 50 height 27
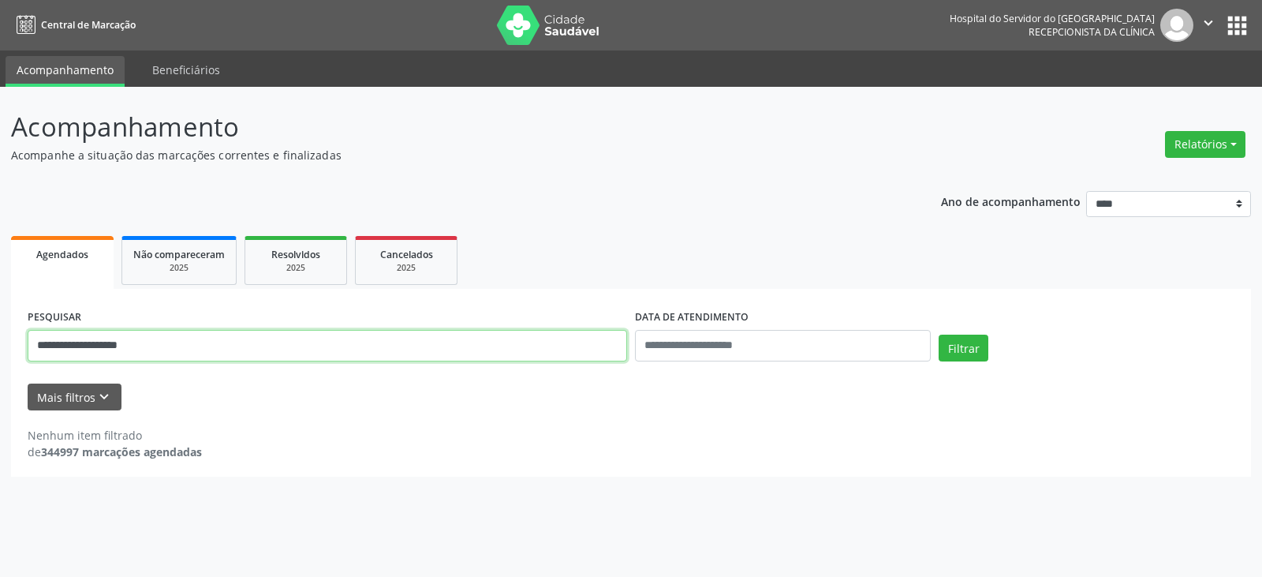
drag, startPoint x: 106, startPoint y: 343, endPoint x: 215, endPoint y: 355, distance: 110.3
click at [215, 355] on input "**********" at bounding box center [328, 346] width 600 height 32
click at [939, 335] on button "Filtrar" at bounding box center [964, 348] width 50 height 27
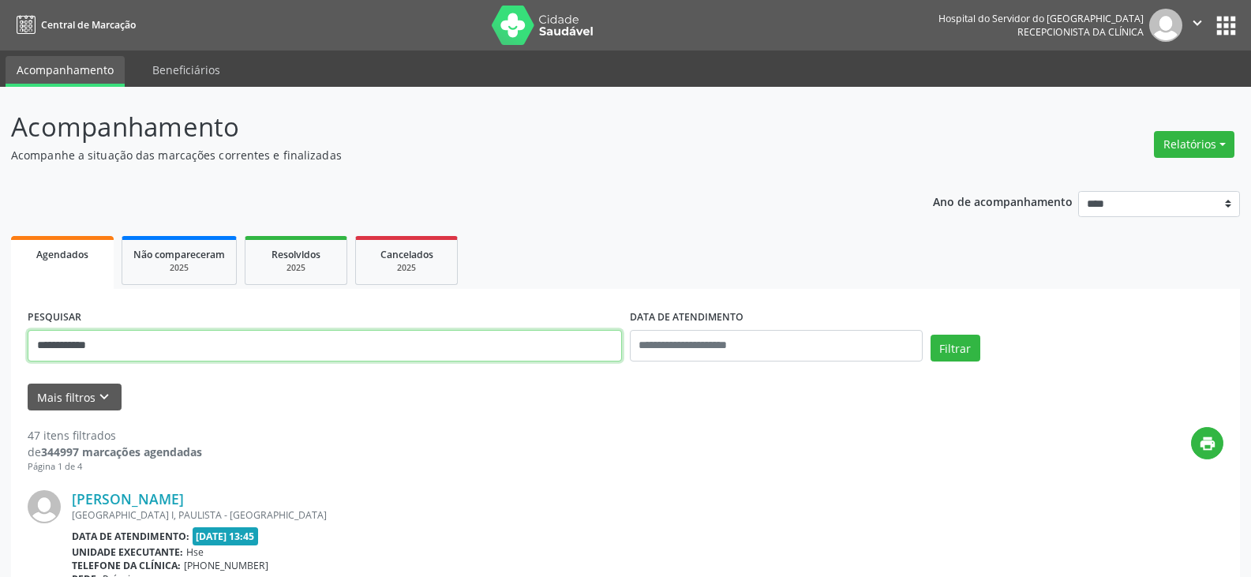
drag, startPoint x: 193, startPoint y: 343, endPoint x: 0, endPoint y: 301, distance: 197.0
type input "**********"
click at [930, 335] on button "Filtrar" at bounding box center [955, 348] width 50 height 27
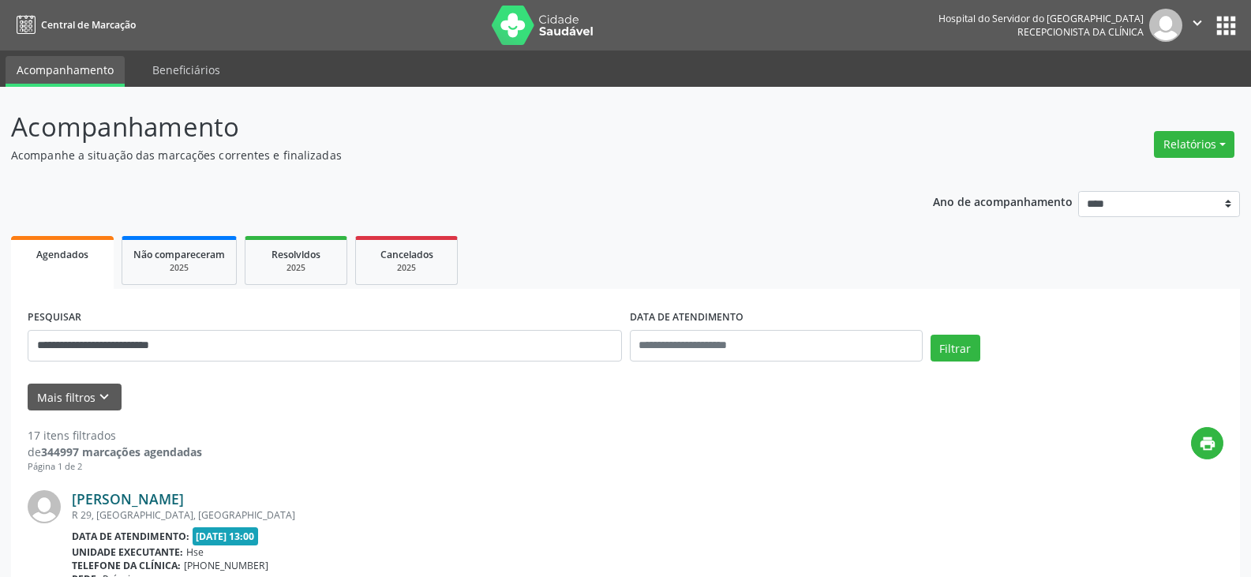
click at [184, 502] on link "[PERSON_NAME]" at bounding box center [128, 498] width 112 height 17
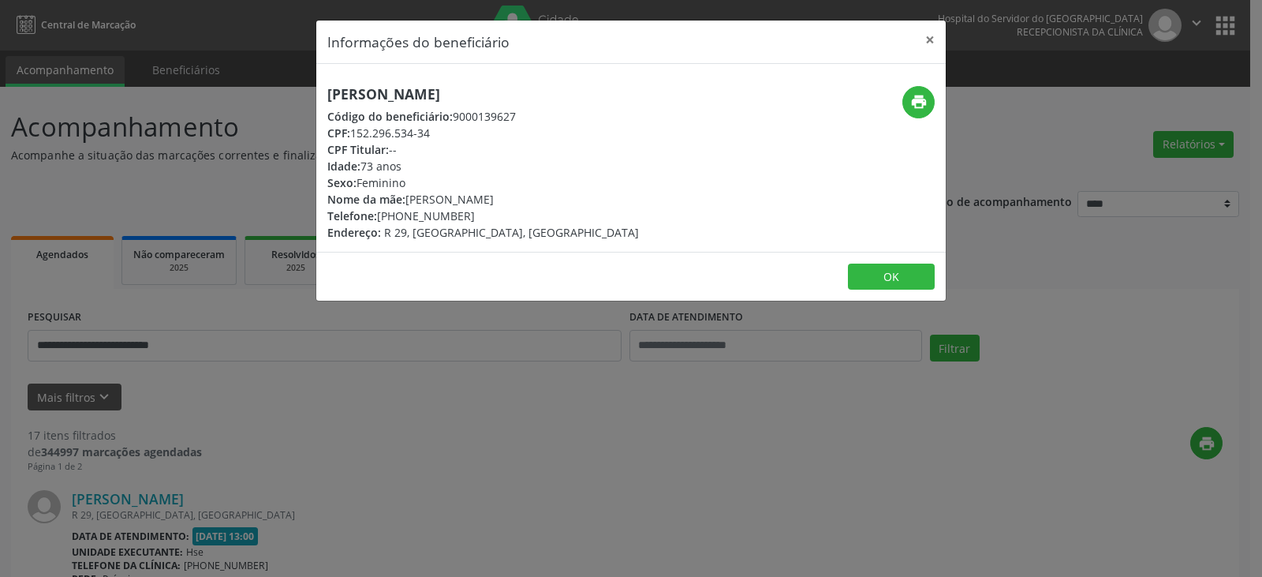
click at [938, 97] on div "print" at bounding box center [841, 163] width 210 height 155
click at [924, 100] on icon "print" at bounding box center [919, 101] width 17 height 17
drag, startPoint x: 400, startPoint y: 212, endPoint x: 473, endPoint y: 213, distance: 73.4
click at [473, 213] on div "Telefone: [PHONE_NUMBER]" at bounding box center [483, 216] width 312 height 17
copy div "99254-4126"
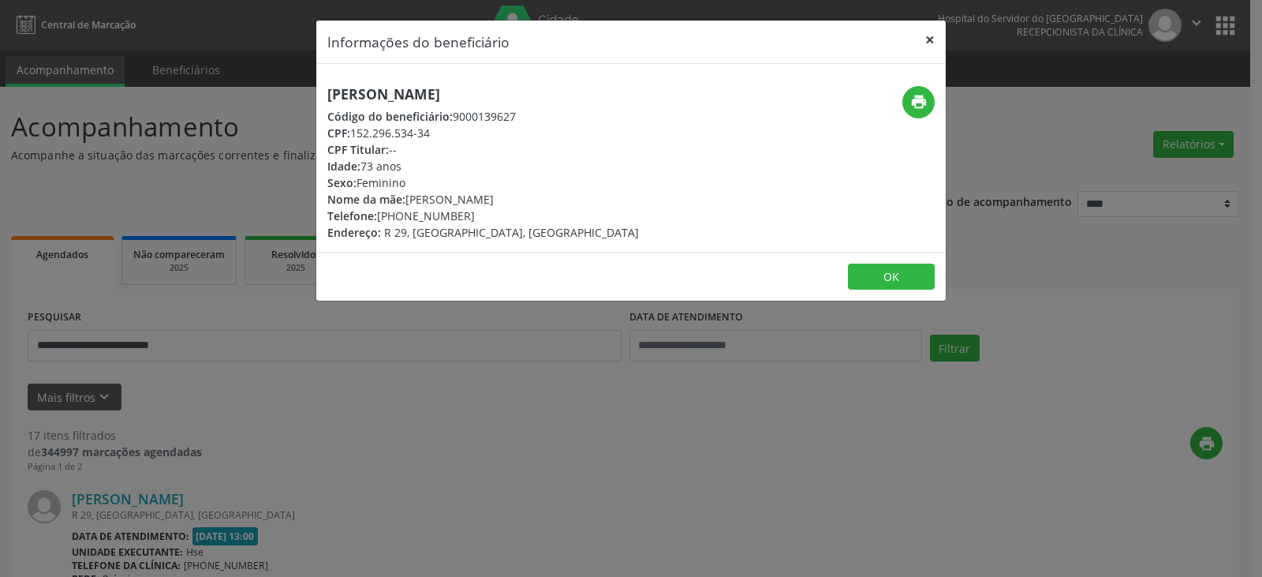
click at [926, 38] on button "×" at bounding box center [930, 40] width 32 height 39
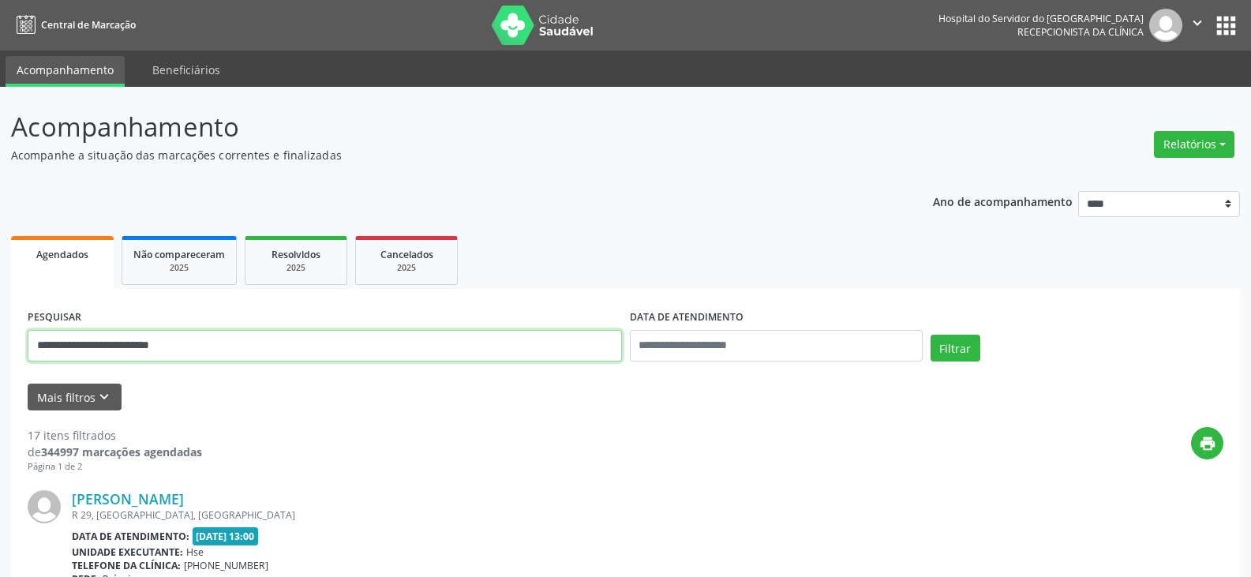
click at [237, 333] on input "**********" at bounding box center [325, 346] width 594 height 32
drag, startPoint x: 236, startPoint y: 342, endPoint x: 0, endPoint y: 346, distance: 236.0
type input "**********"
click at [930, 335] on button "Filtrar" at bounding box center [955, 348] width 50 height 27
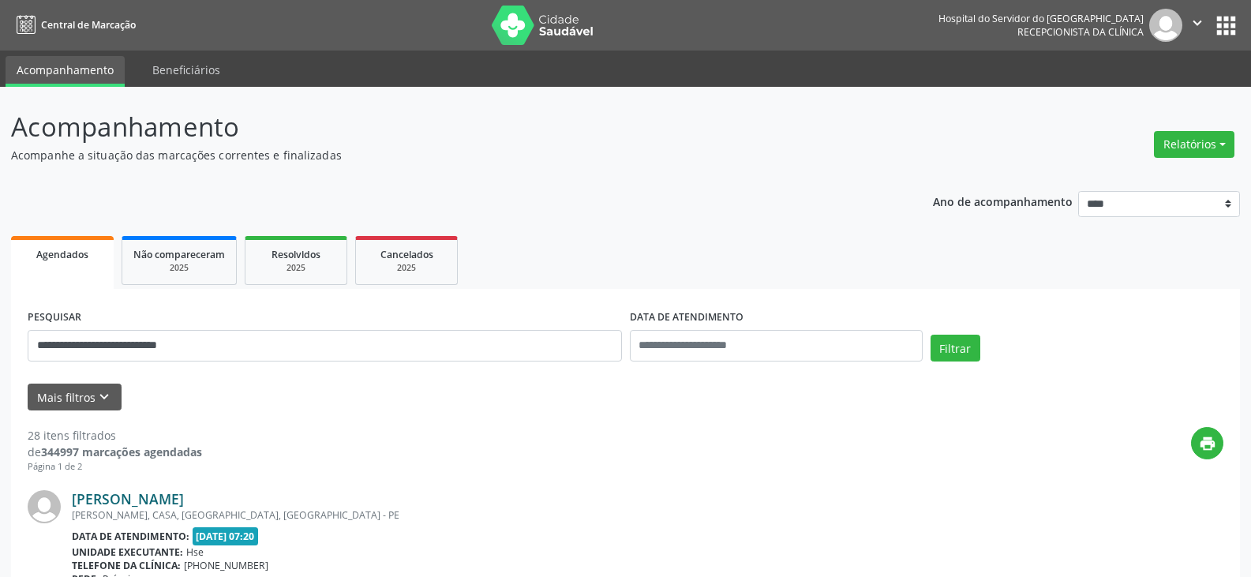
click at [178, 492] on link "[PERSON_NAME]" at bounding box center [128, 498] width 112 height 17
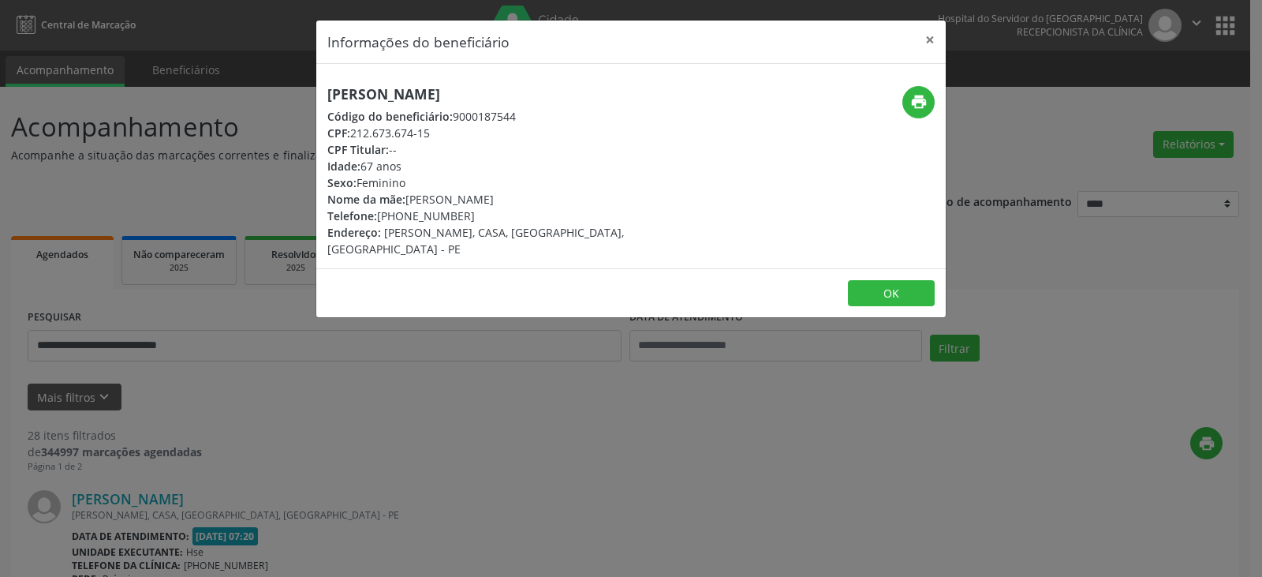
drag, startPoint x: 590, startPoint y: 83, endPoint x: 307, endPoint y: 99, distance: 283.7
click at [307, 99] on div "Informações do beneficiário × [PERSON_NAME] Código do beneficiário: 9000187544 …" at bounding box center [631, 288] width 1262 height 577
copy h5 "[PERSON_NAME]"
click at [928, 37] on button "×" at bounding box center [930, 40] width 32 height 39
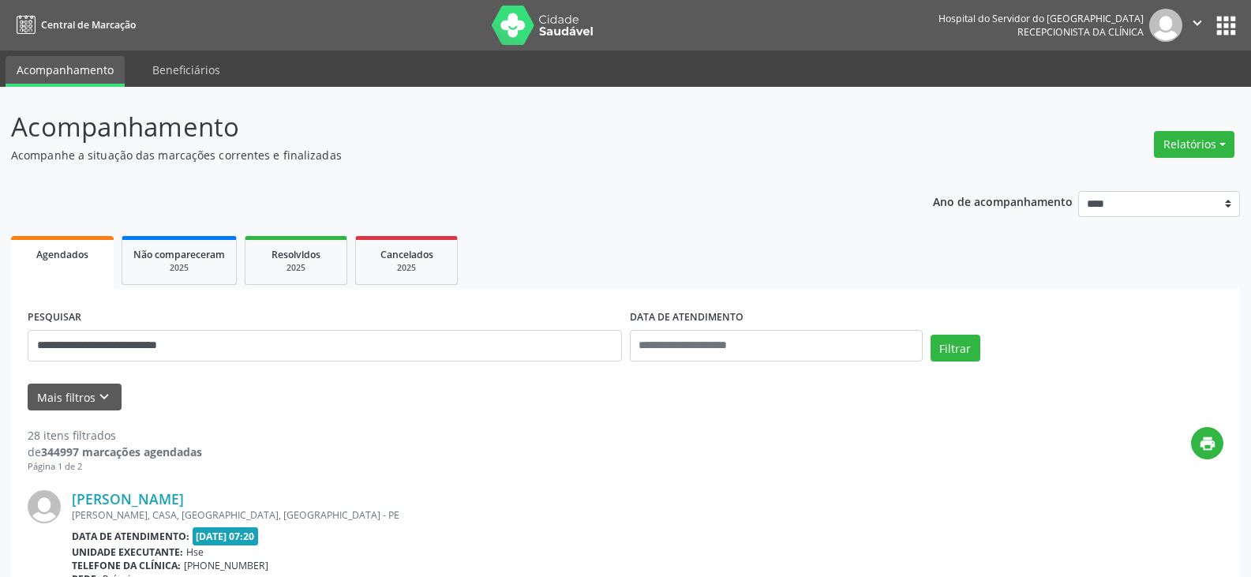
click at [363, 321] on div "**********" at bounding box center [325, 338] width 602 height 67
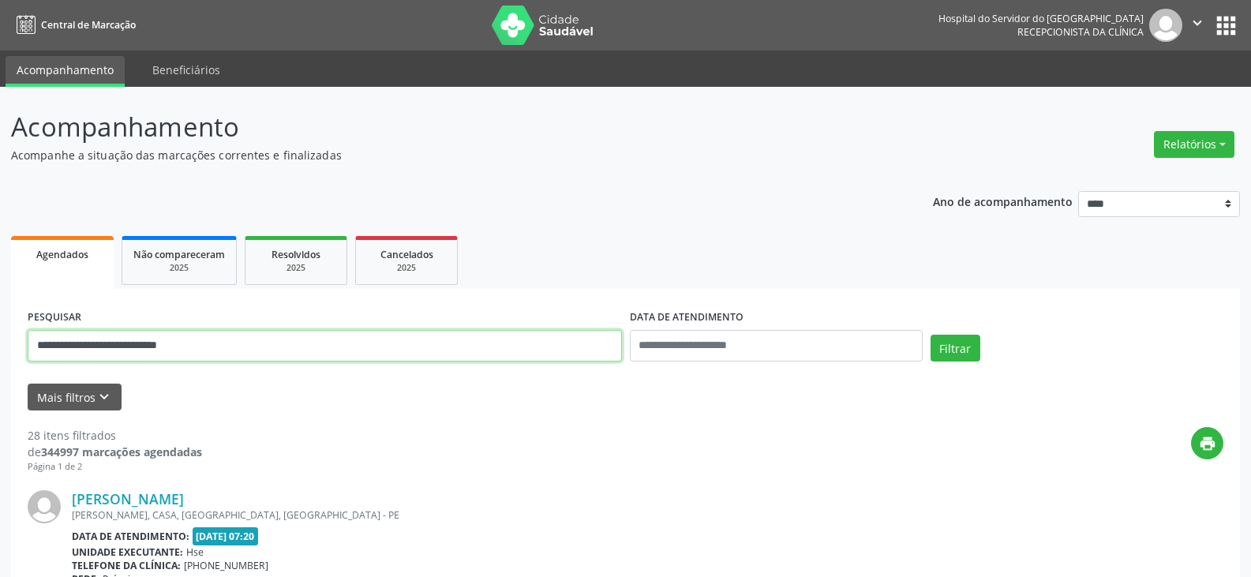
drag, startPoint x: 351, startPoint y: 335, endPoint x: 0, endPoint y: 344, distance: 351.2
type input "**********"
click at [930, 335] on button "Filtrar" at bounding box center [955, 348] width 50 height 27
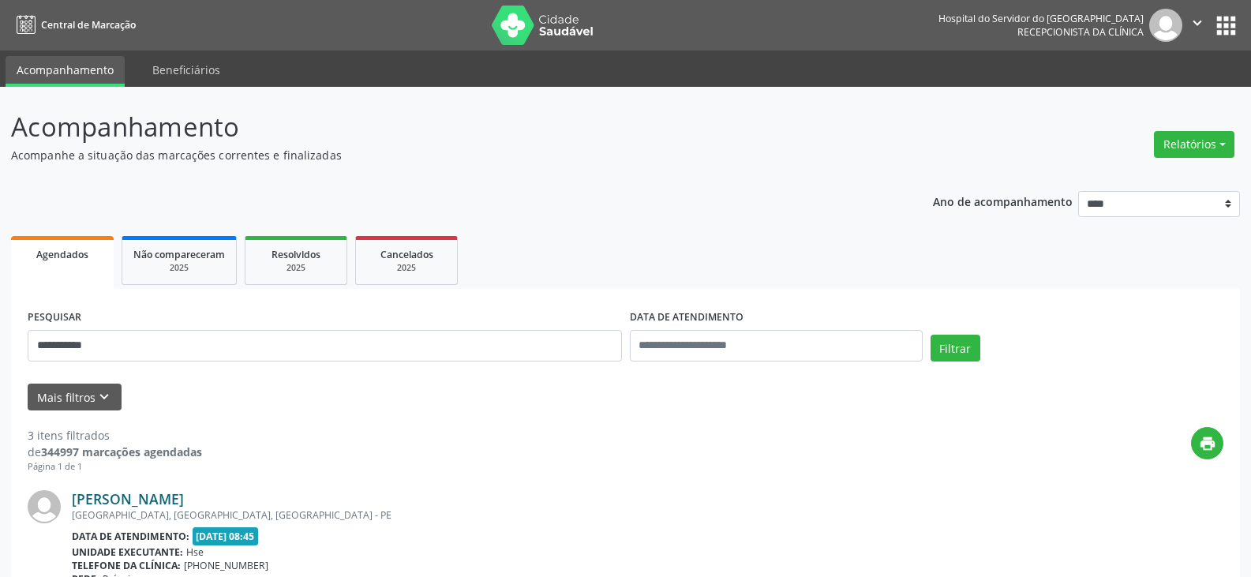
click at [184, 490] on link "[PERSON_NAME]" at bounding box center [128, 498] width 112 height 17
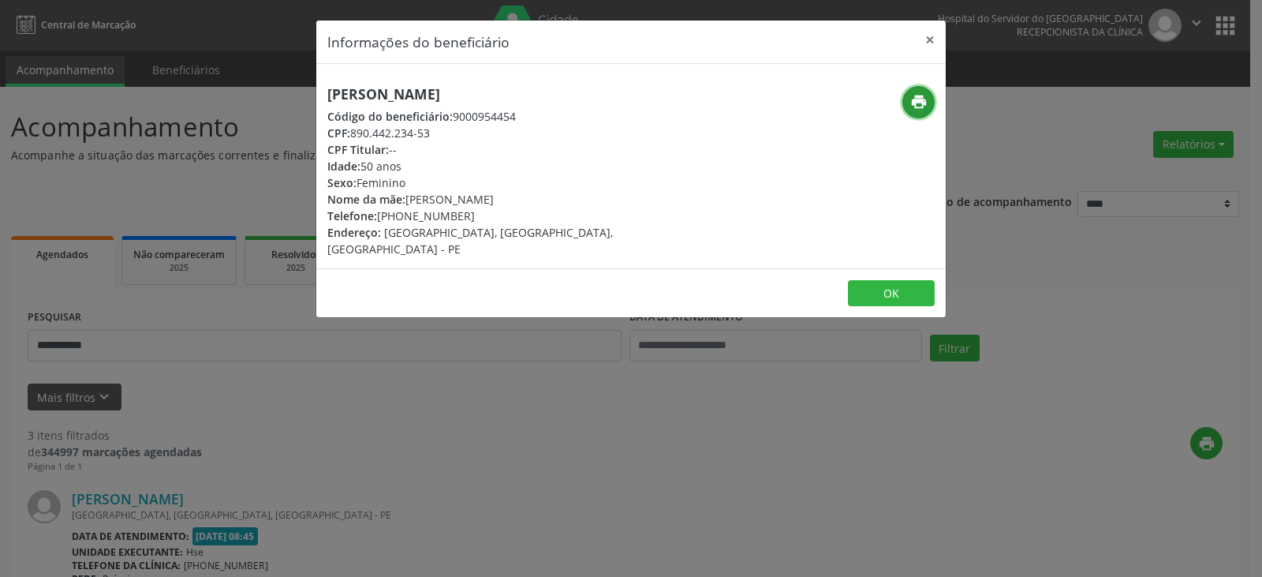
click at [932, 92] on div "print" at bounding box center [841, 102] width 188 height 32
click at [909, 107] on button "print" at bounding box center [919, 102] width 32 height 32
drag, startPoint x: 402, startPoint y: 215, endPoint x: 464, endPoint y: 215, distance: 61.5
click at [464, 215] on div "Telefone: [PHONE_NUMBER]" at bounding box center [526, 216] width 398 height 17
click at [928, 40] on button "×" at bounding box center [930, 40] width 32 height 39
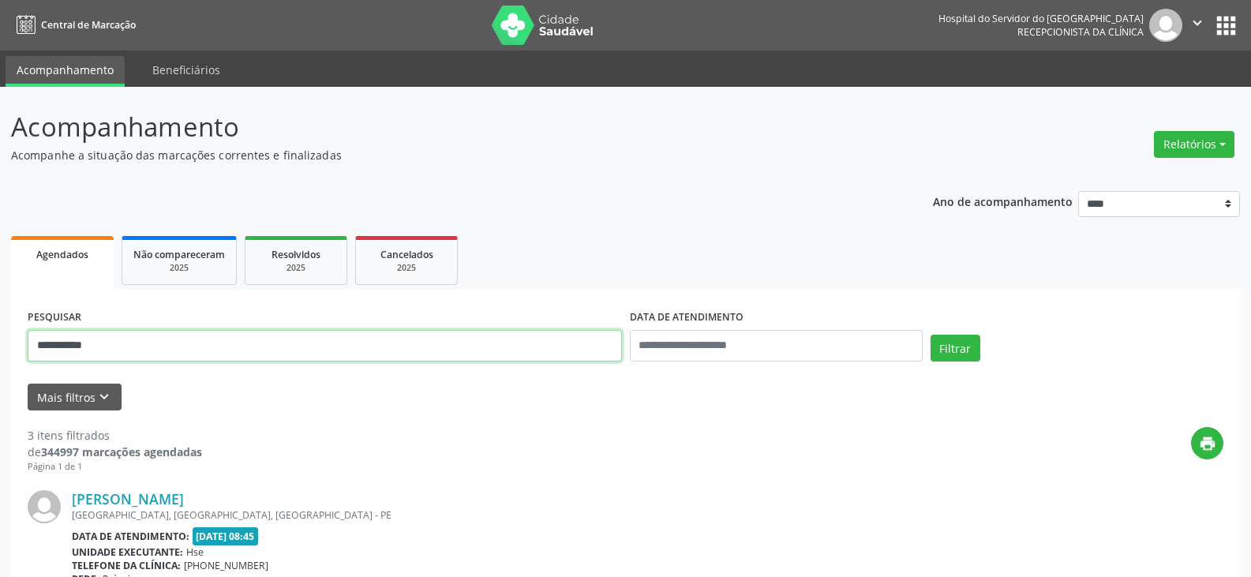
drag, startPoint x: 429, startPoint y: 345, endPoint x: 0, endPoint y: 317, distance: 430.1
click at [930, 335] on button "Filtrar" at bounding box center [955, 348] width 50 height 27
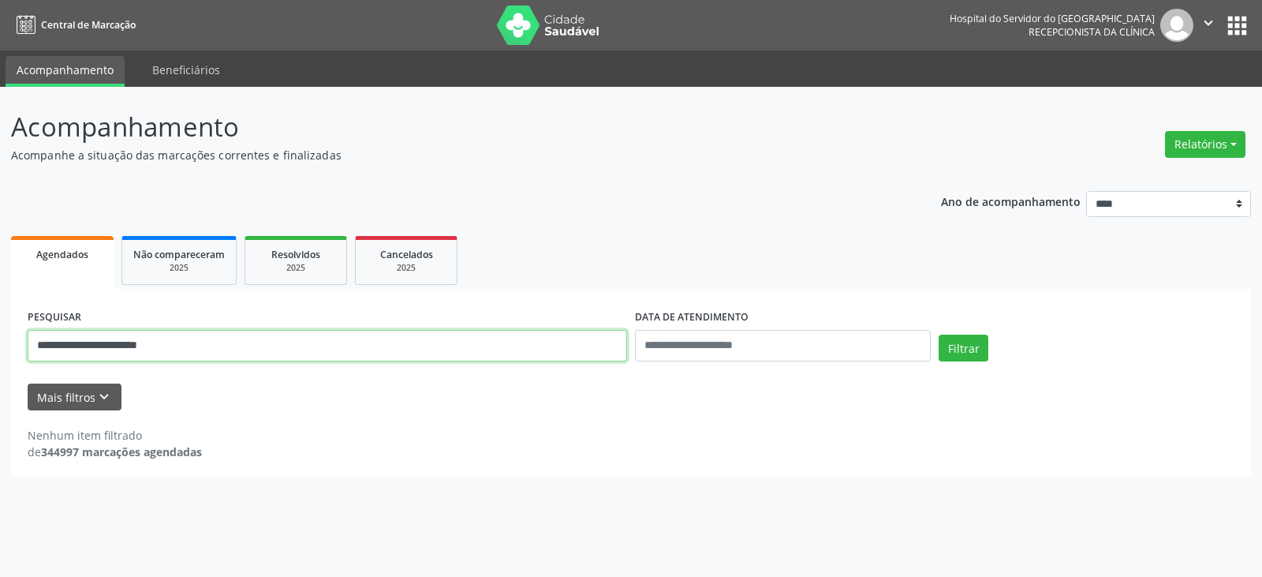
drag, startPoint x: 137, startPoint y: 346, endPoint x: 195, endPoint y: 342, distance: 57.7
click at [195, 342] on input "**********" at bounding box center [328, 346] width 600 height 32
type input "**********"
click at [939, 335] on button "Filtrar" at bounding box center [964, 348] width 50 height 27
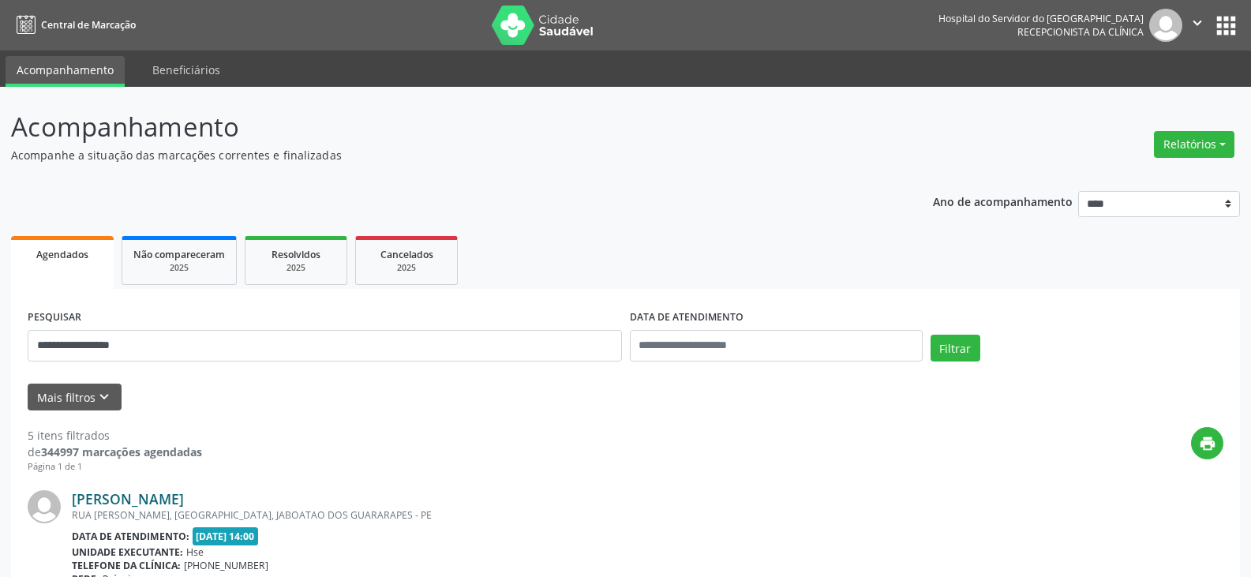
click at [184, 493] on link "[PERSON_NAME]" at bounding box center [128, 498] width 112 height 17
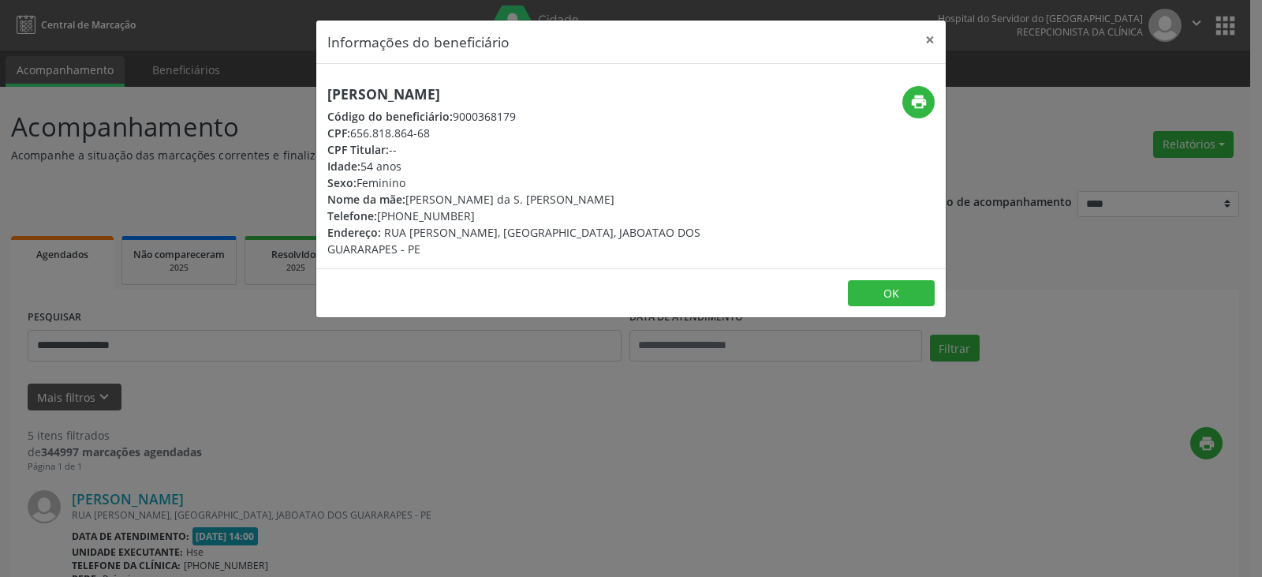
drag, startPoint x: 559, startPoint y: 96, endPoint x: 328, endPoint y: 95, distance: 231.2
click at [328, 95] on h5 "[PERSON_NAME]" at bounding box center [526, 94] width 398 height 17
click at [932, 41] on button "×" at bounding box center [930, 40] width 32 height 39
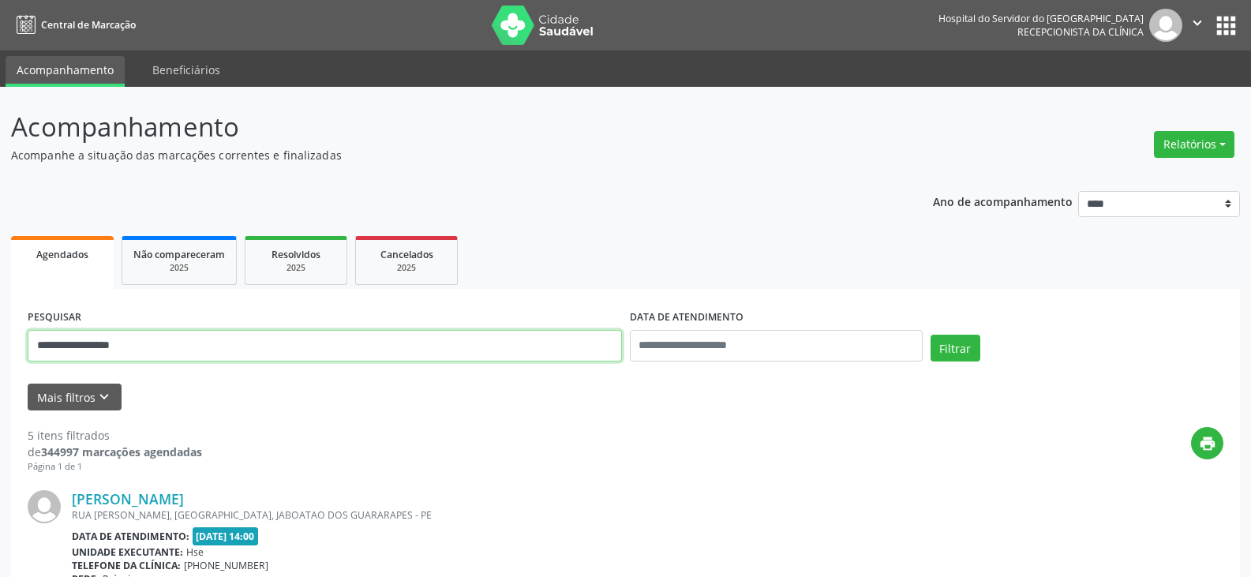
drag, startPoint x: 1, startPoint y: 342, endPoint x: 0, endPoint y: 293, distance: 49.7
type input "**********"
click at [930, 335] on button "Filtrar" at bounding box center [955, 348] width 50 height 27
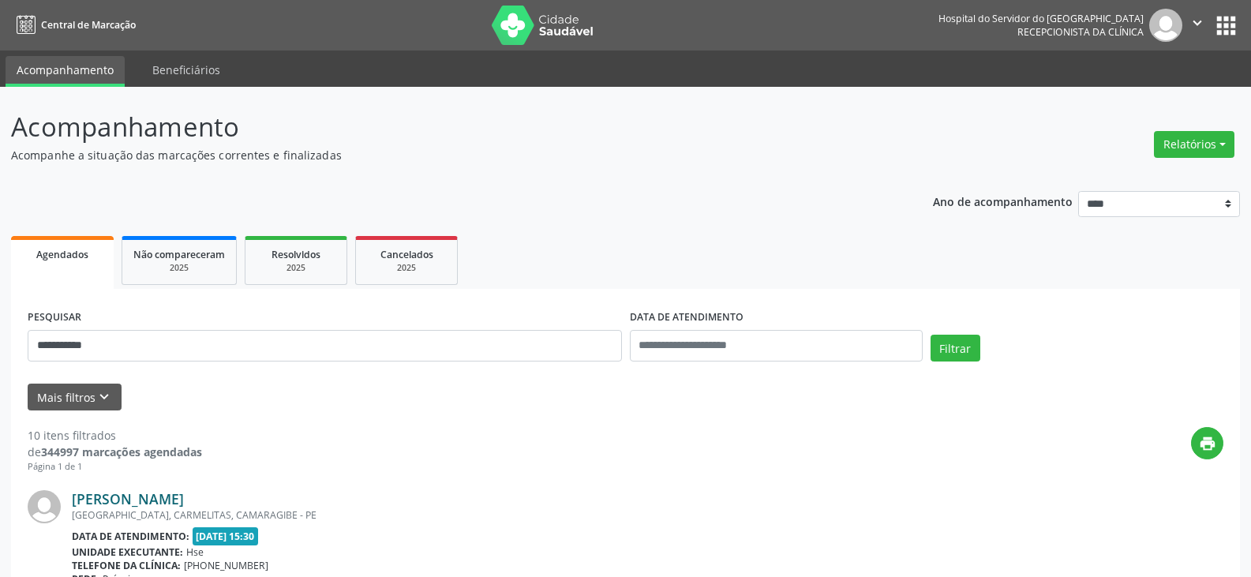
click at [159, 492] on link "[PERSON_NAME]" at bounding box center [128, 498] width 112 height 17
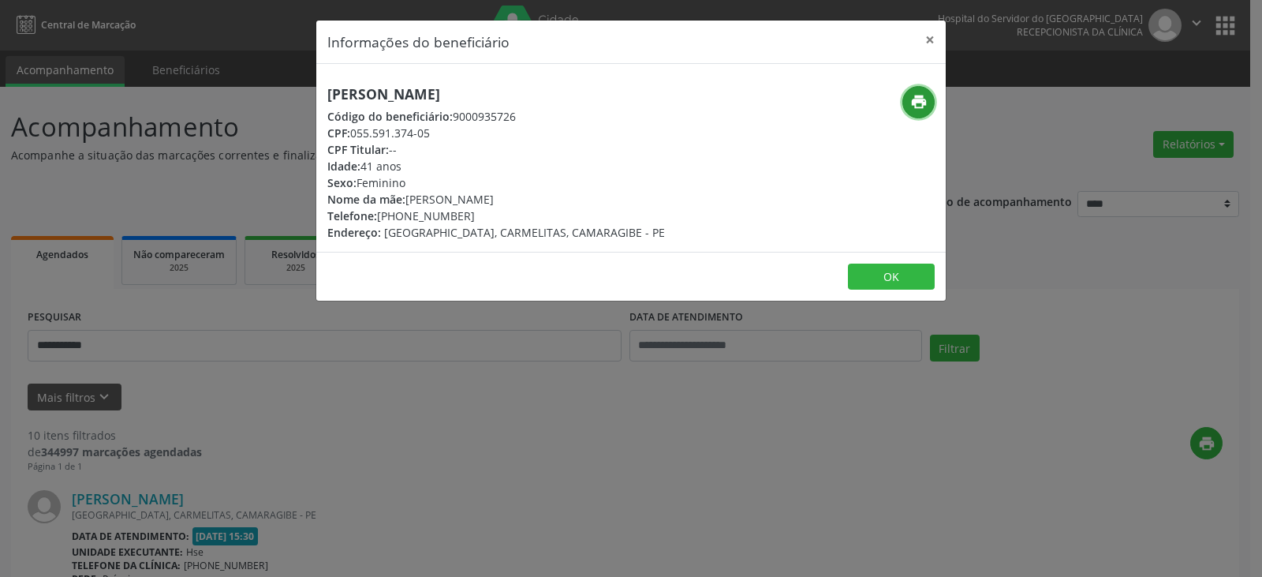
click at [913, 99] on icon "print" at bounding box center [919, 101] width 17 height 17
drag, startPoint x: 402, startPoint y: 215, endPoint x: 498, endPoint y: 215, distance: 95.5
click at [498, 215] on div "Telefone: [PHONE_NUMBER]" at bounding box center [496, 216] width 338 height 17
click at [929, 32] on button "×" at bounding box center [930, 40] width 32 height 39
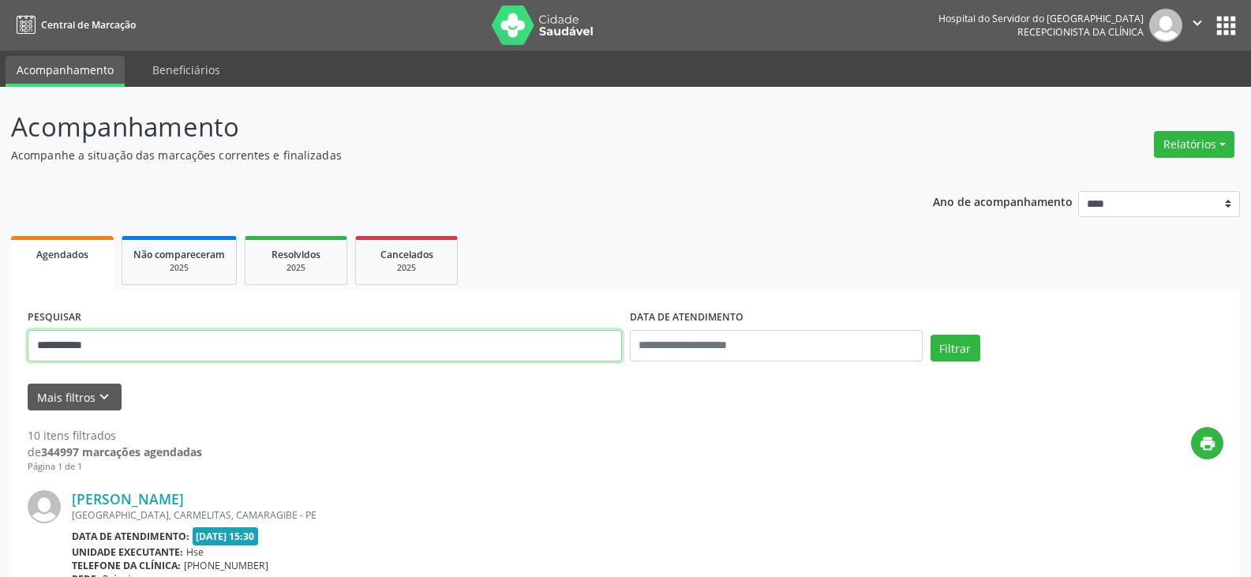
drag, startPoint x: 243, startPoint y: 347, endPoint x: 0, endPoint y: 368, distance: 244.0
type input "**********"
click at [930, 335] on button "Filtrar" at bounding box center [955, 348] width 50 height 27
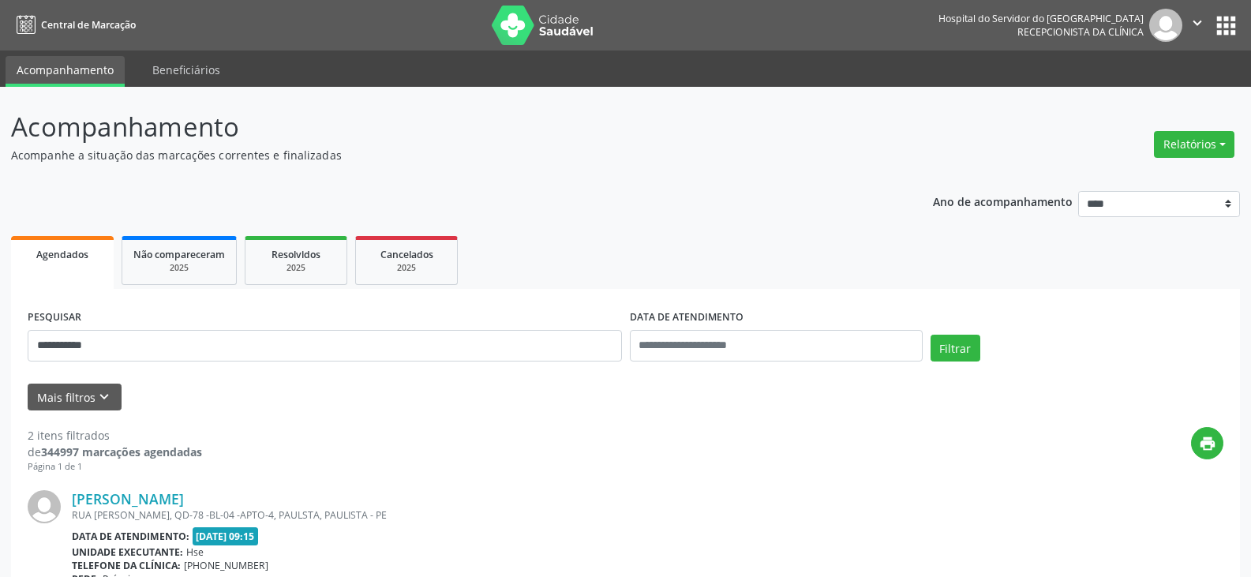
click at [184, 499] on link "[PERSON_NAME]" at bounding box center [128, 498] width 112 height 17
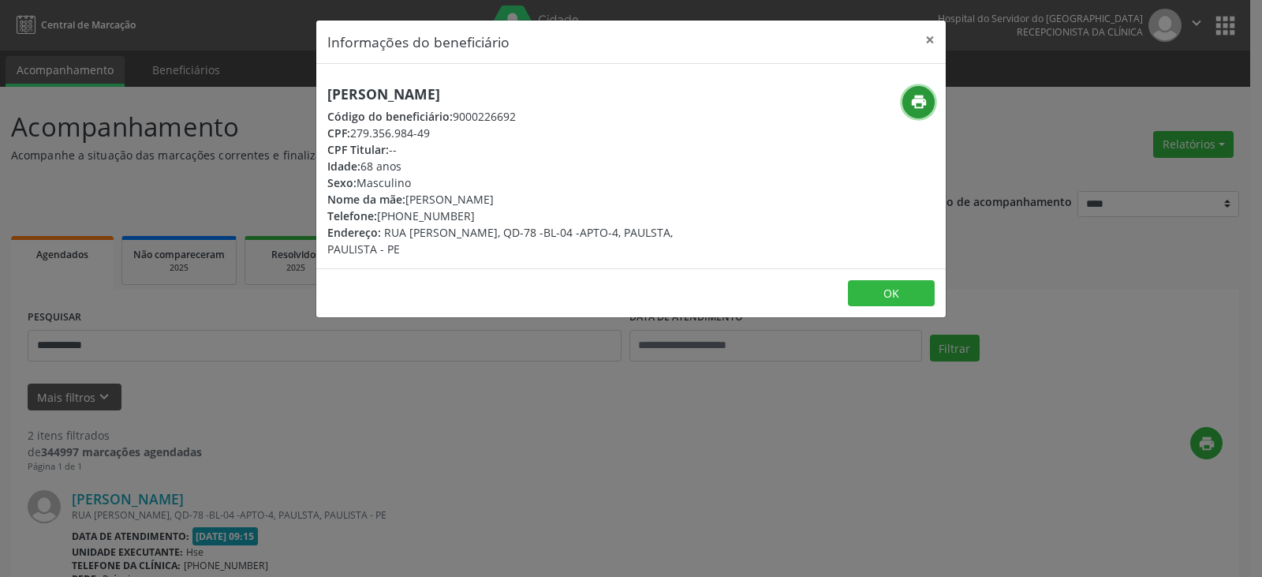
click at [922, 99] on icon "print" at bounding box center [919, 101] width 17 height 17
drag, startPoint x: 401, startPoint y: 216, endPoint x: 469, endPoint y: 214, distance: 68.7
click at [469, 214] on div "Telefone: [PHONE_NUMBER]" at bounding box center [526, 216] width 398 height 17
